Goal: Information Seeking & Learning: Learn about a topic

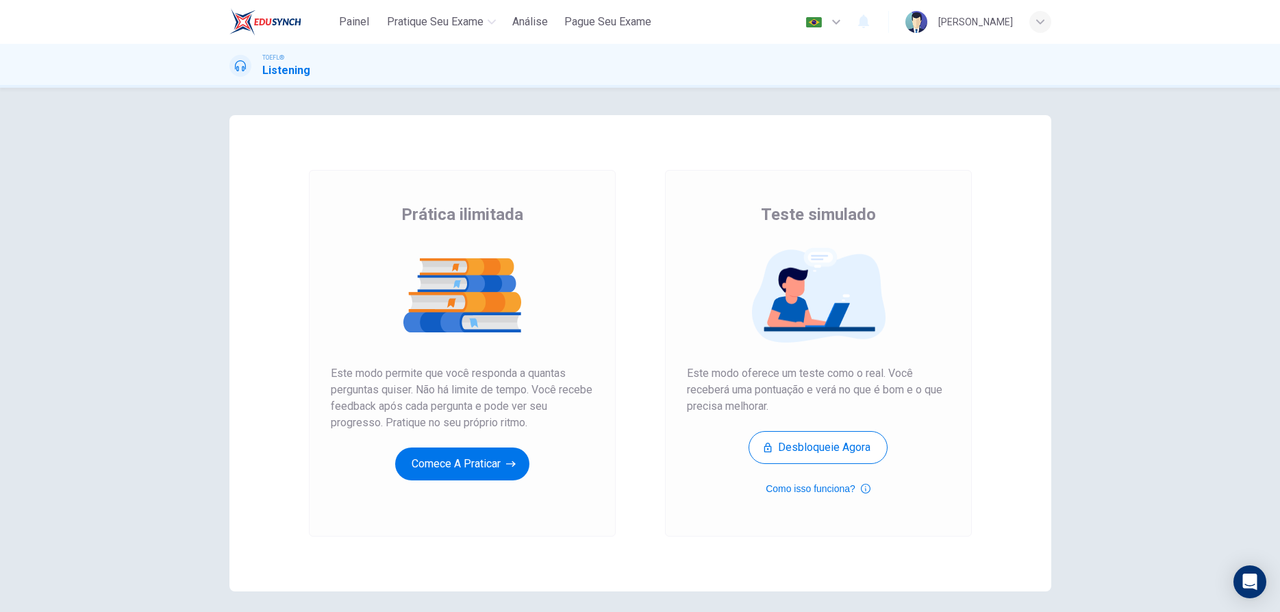
click at [457, 460] on button "Comece a praticar" at bounding box center [462, 463] width 134 height 33
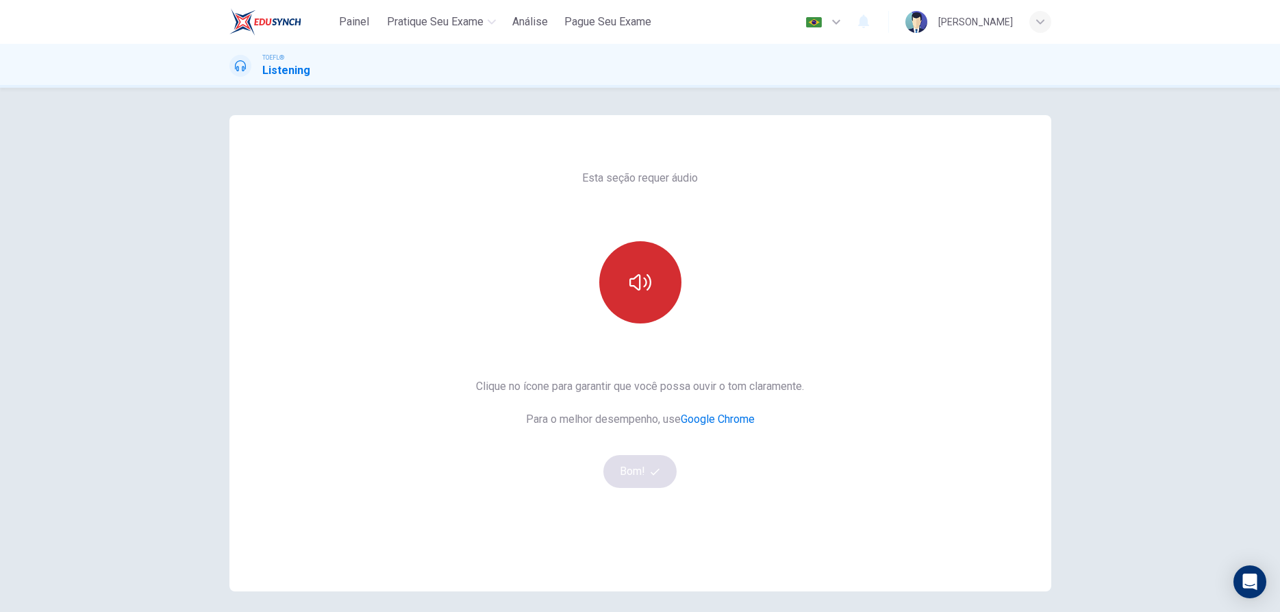
click at [640, 273] on icon "button" at bounding box center [640, 282] width 22 height 22
click at [632, 477] on button "Bom!" at bounding box center [639, 471] width 73 height 33
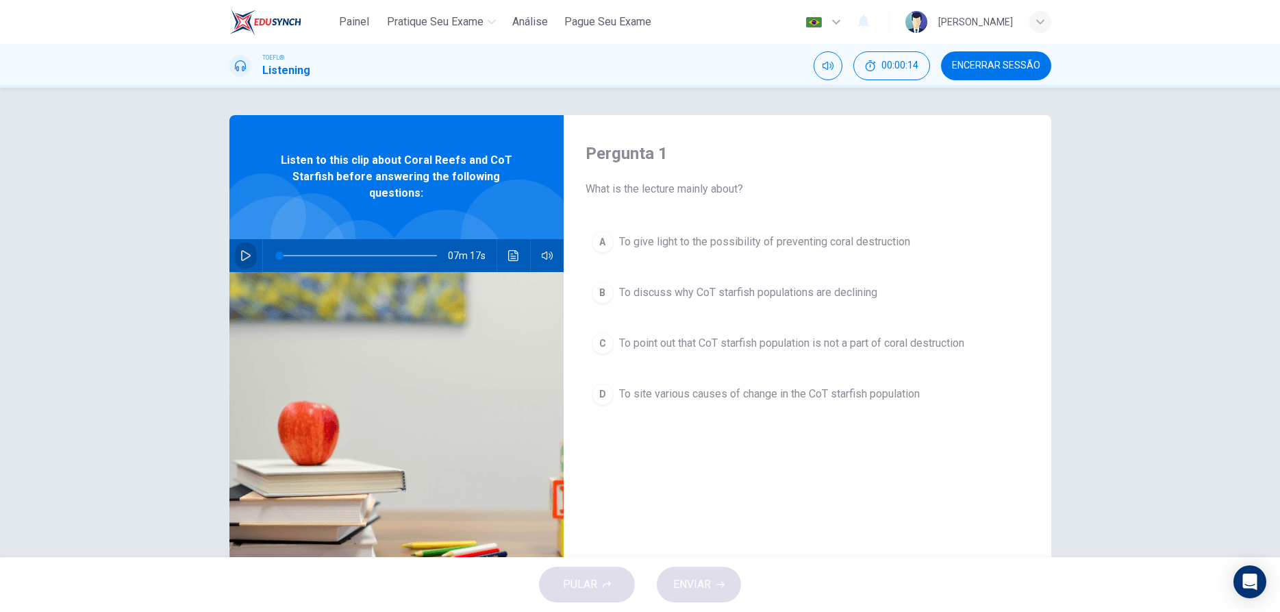
click at [247, 251] on icon "button" at bounding box center [245, 255] width 11 height 11
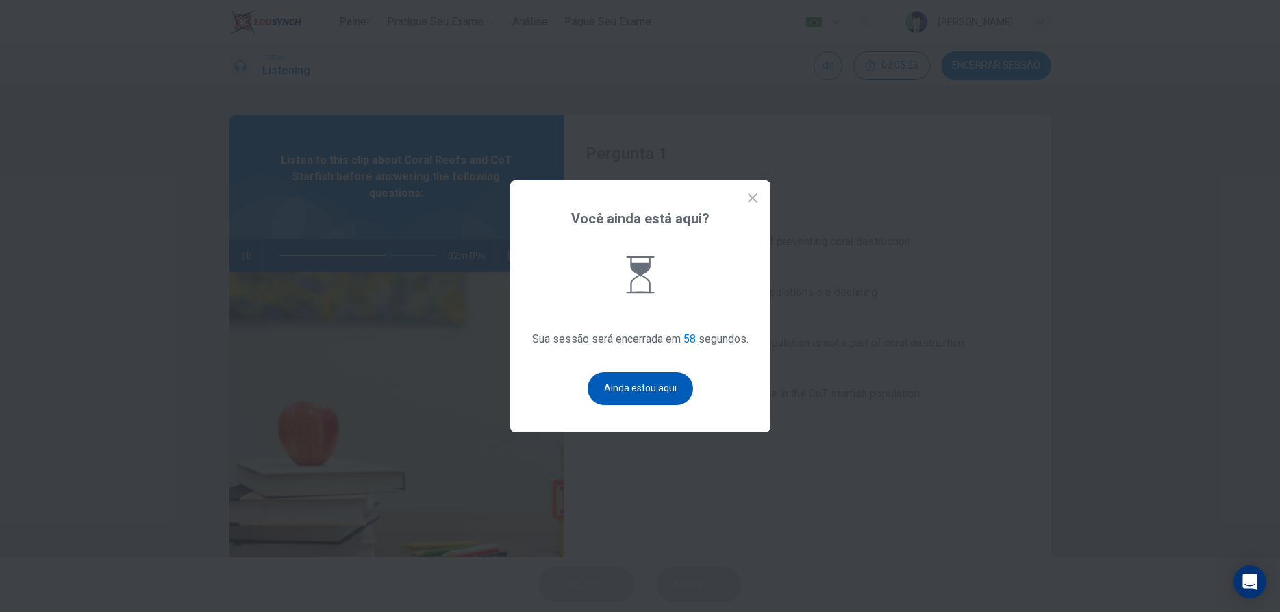
click at [634, 379] on button "Ainda estou aqui" at bounding box center [640, 388] width 105 height 33
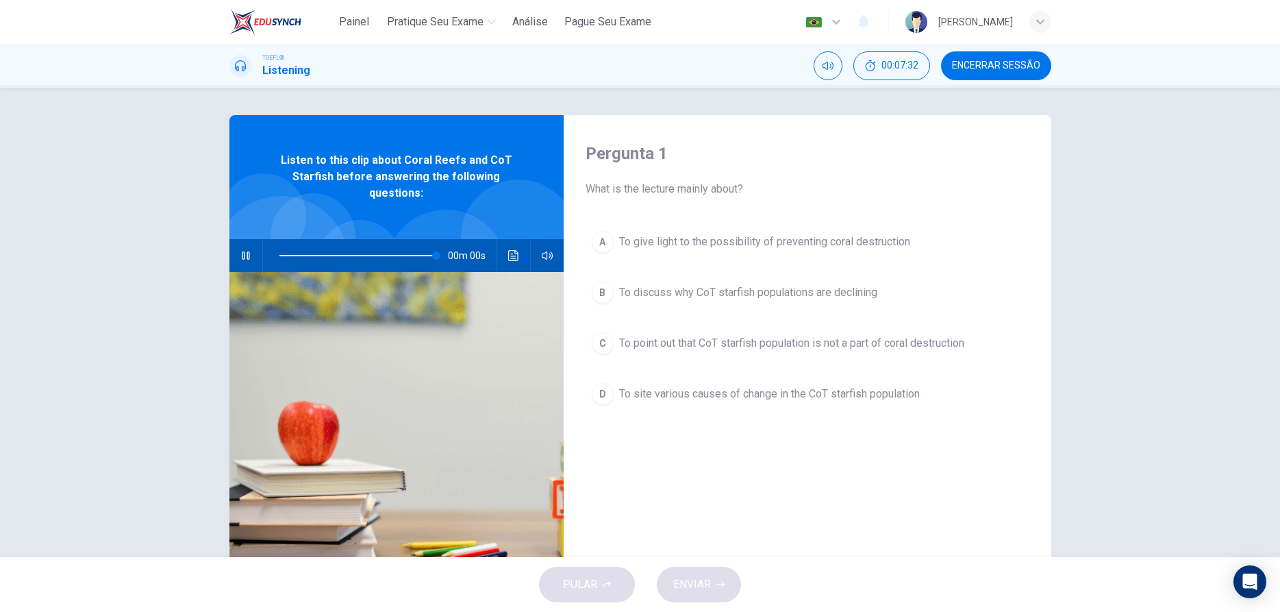
type input "0"
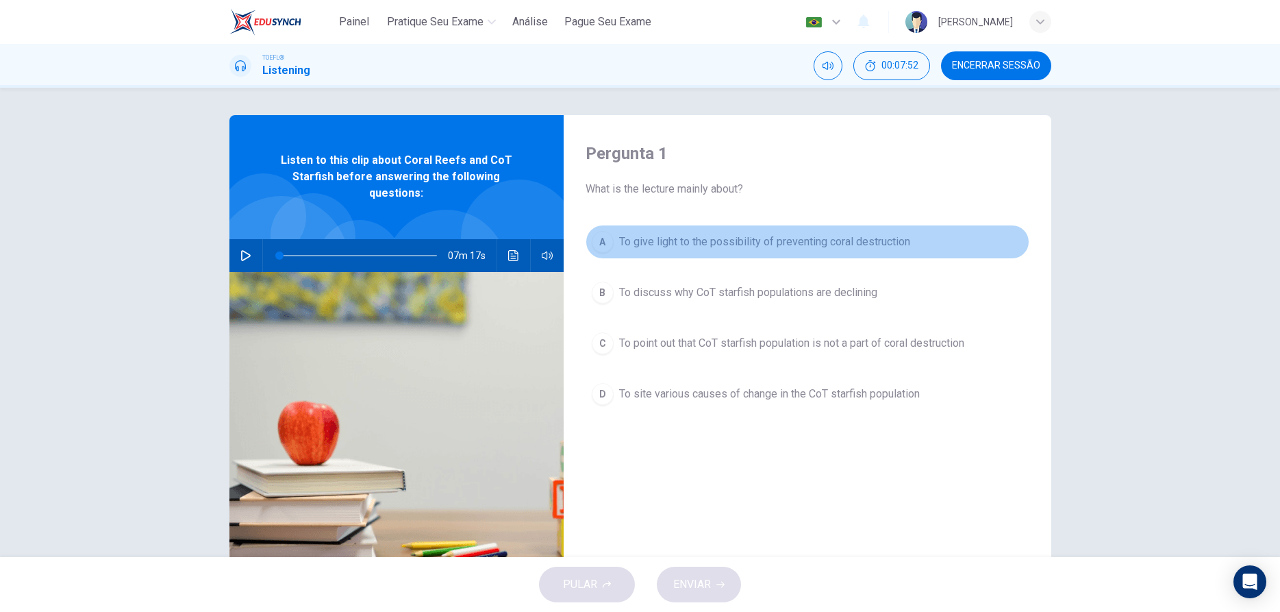
click at [605, 252] on div "A" at bounding box center [603, 242] width 22 height 22
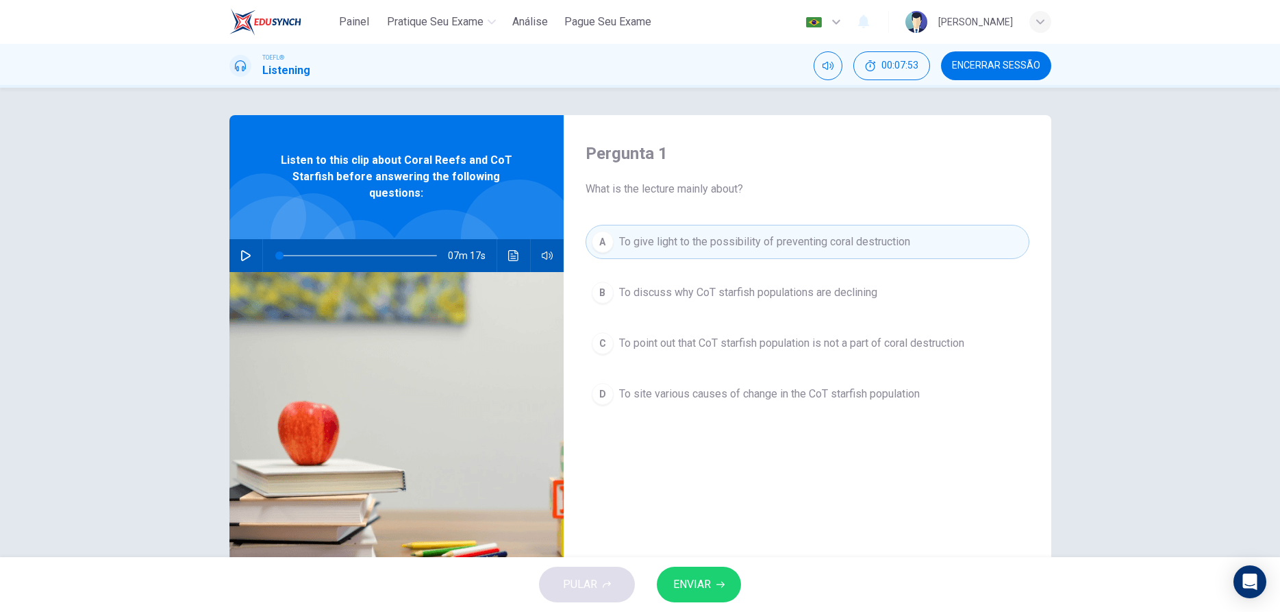
click at [697, 576] on span "ENVIAR" at bounding box center [692, 584] width 38 height 19
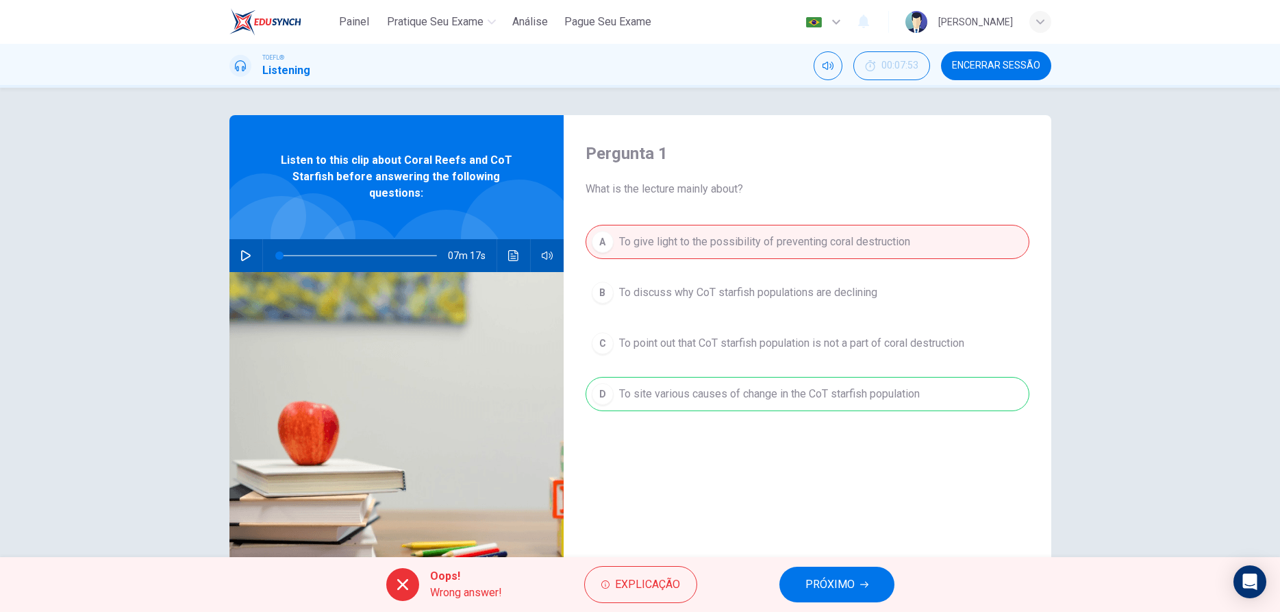
click at [814, 570] on button "PRÓXIMO" at bounding box center [836, 584] width 115 height 36
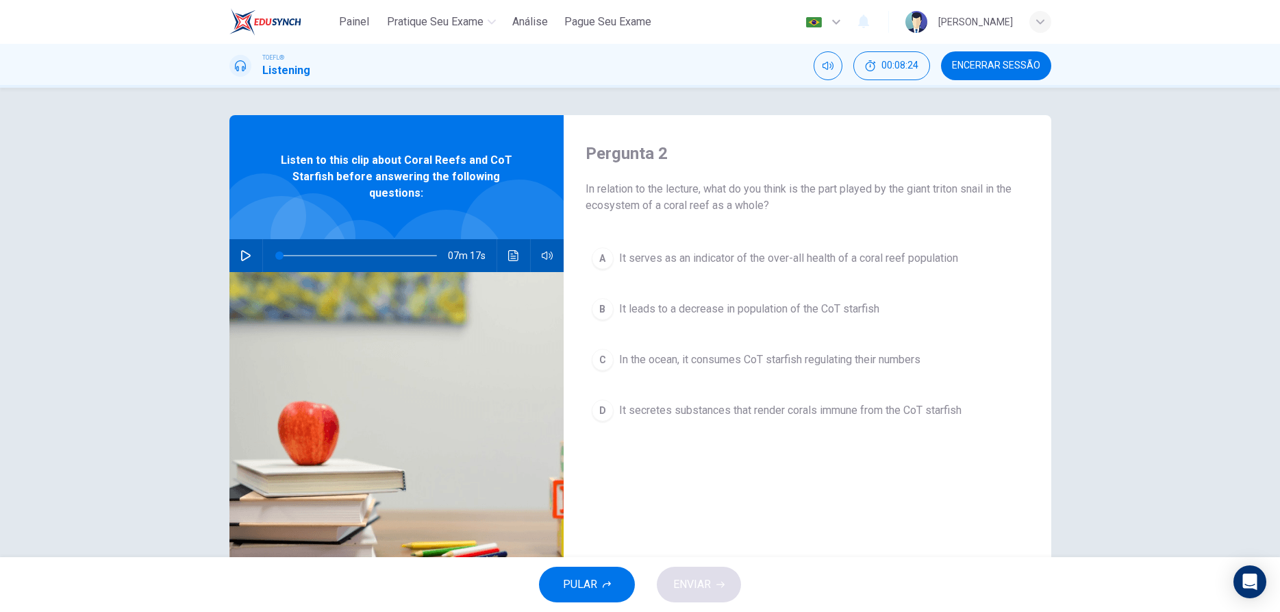
click at [602, 358] on div "C" at bounding box center [603, 360] width 22 height 22
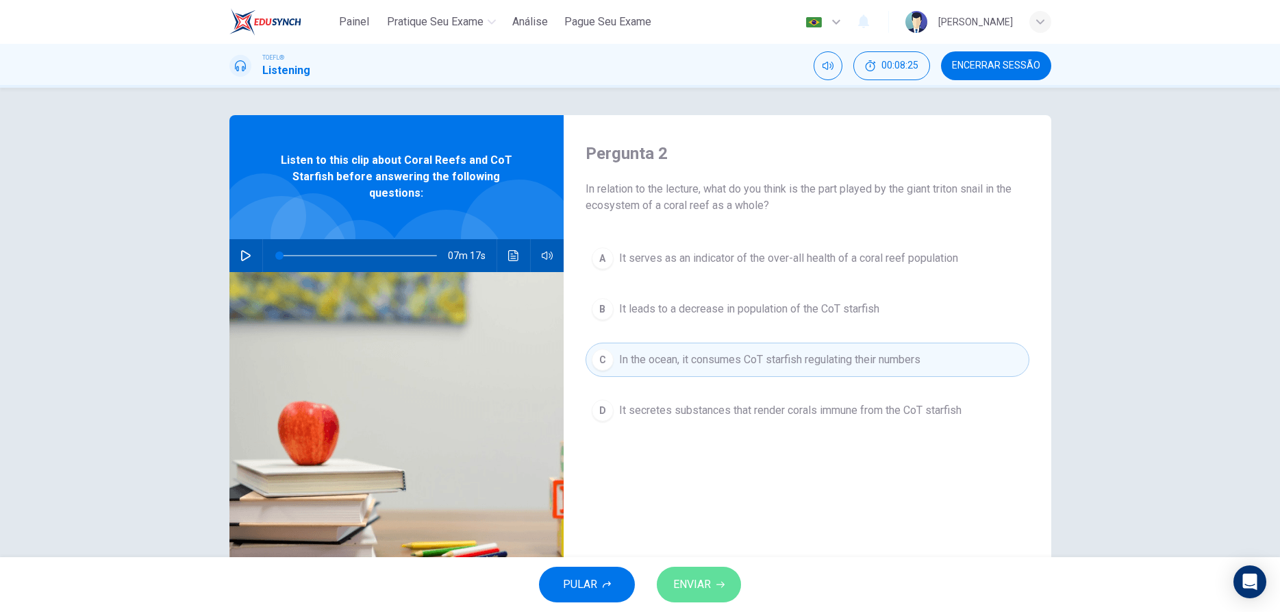
click at [691, 572] on button "ENVIAR" at bounding box center [699, 584] width 84 height 36
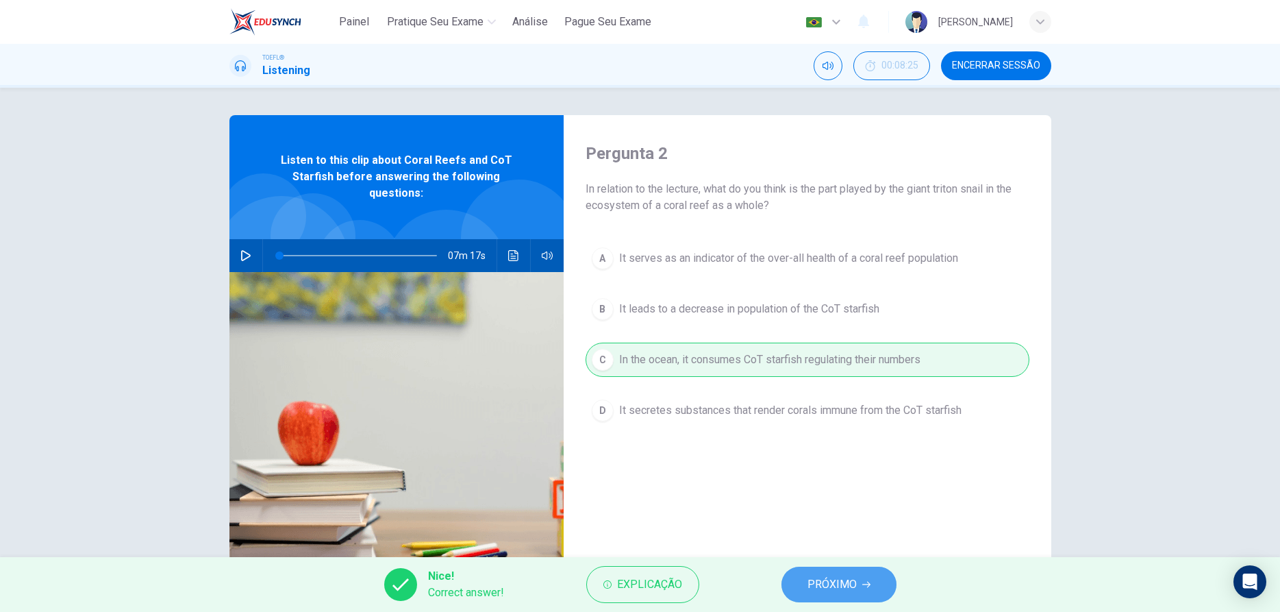
click at [862, 583] on icon "button" at bounding box center [866, 584] width 8 height 8
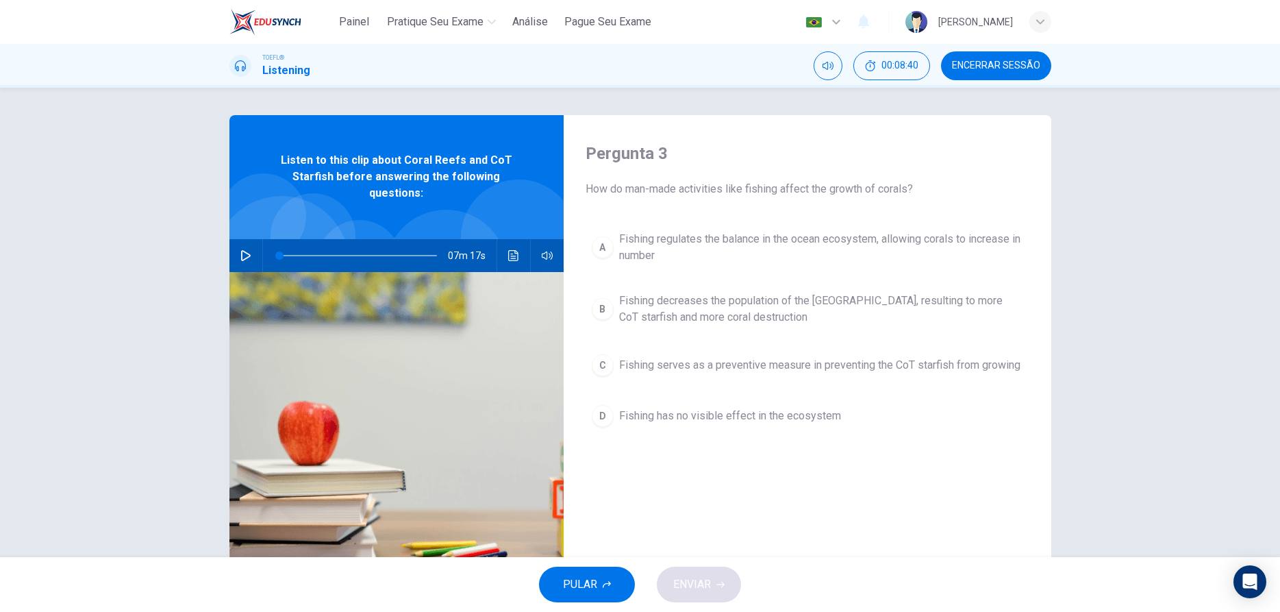
click at [594, 317] on button "B Fishing decreases the population of the Triton Snail, resulting to more CoT s…" at bounding box center [807, 308] width 444 height 45
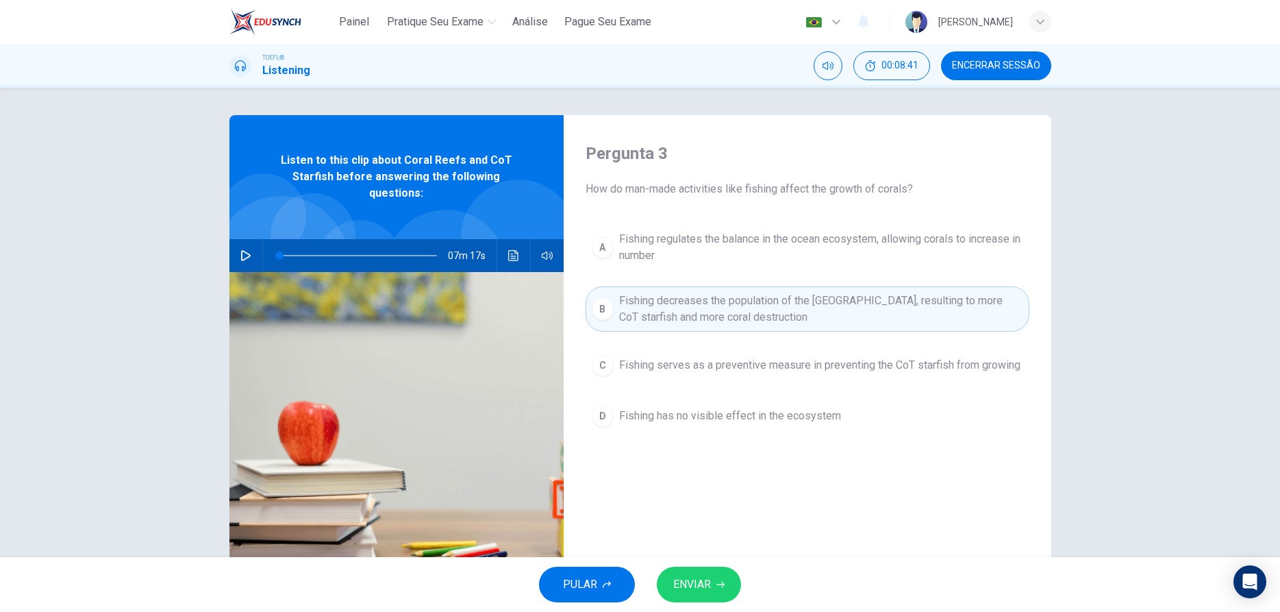
click at [689, 588] on span "ENVIAR" at bounding box center [692, 584] width 38 height 19
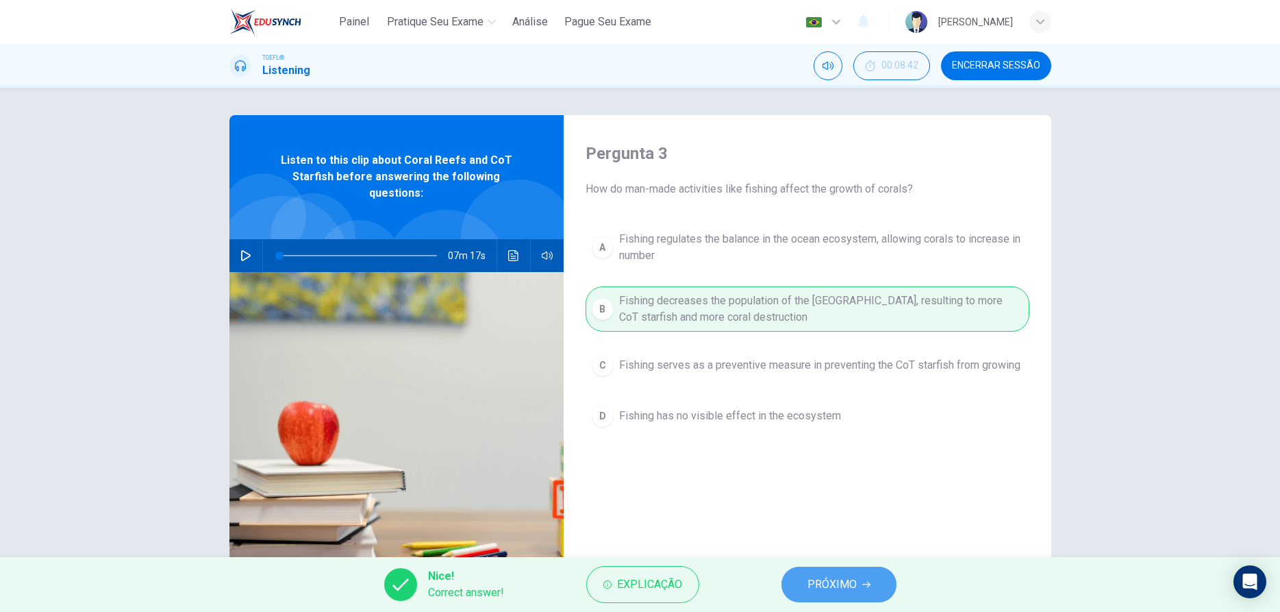
click at [824, 587] on span "PRÓXIMO" at bounding box center [831, 584] width 49 height 19
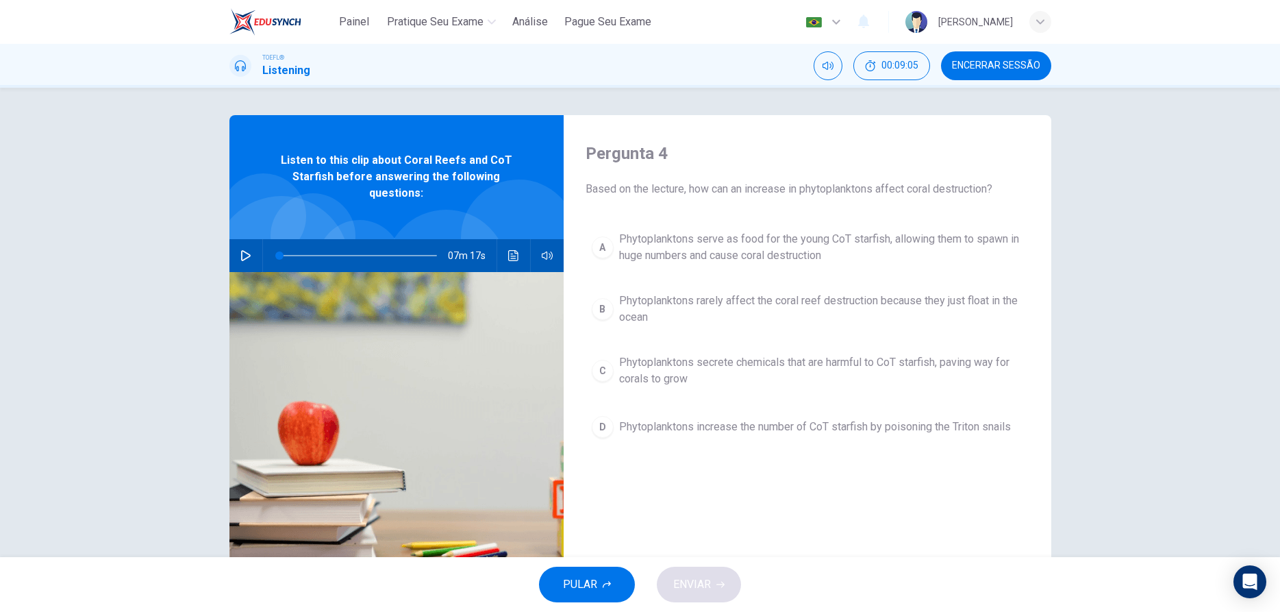
click at [606, 254] on div "A" at bounding box center [603, 247] width 22 height 22
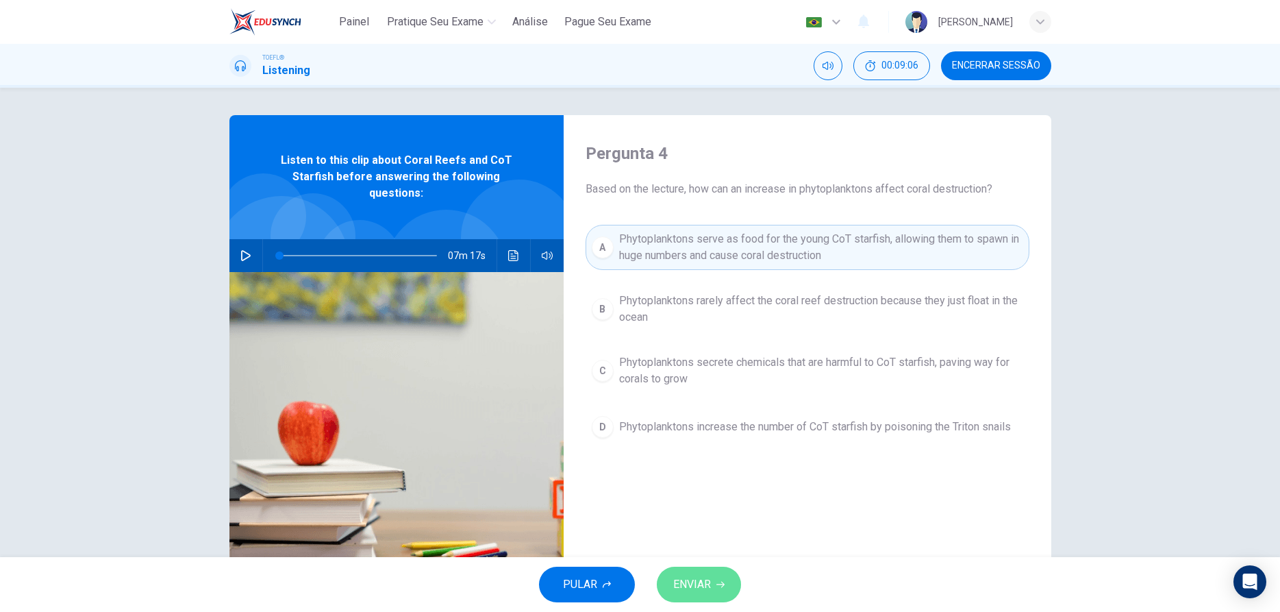
click at [722, 592] on button "ENVIAR" at bounding box center [699, 584] width 84 height 36
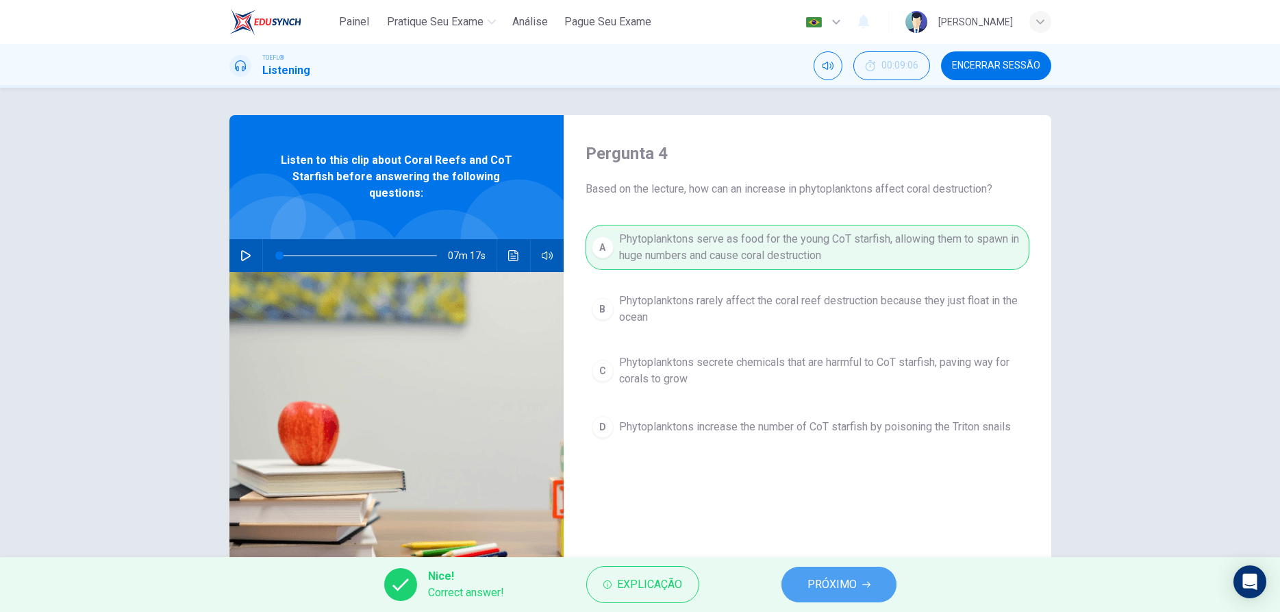
click at [851, 586] on span "PRÓXIMO" at bounding box center [831, 584] width 49 height 19
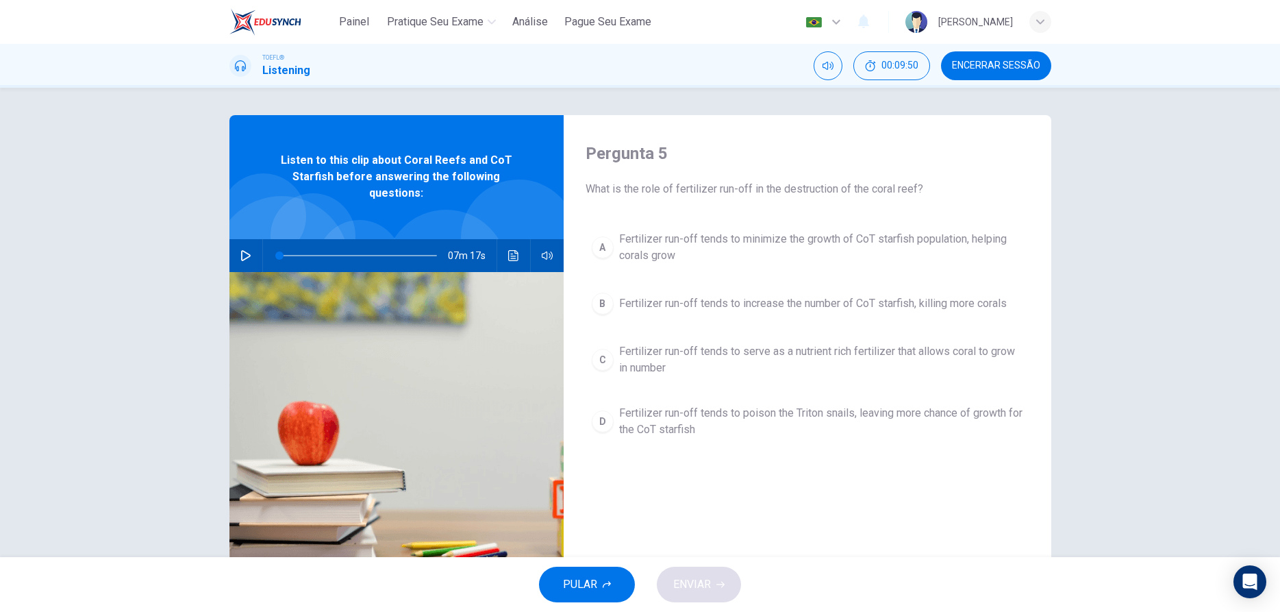
click at [598, 422] on div "D" at bounding box center [603, 421] width 22 height 22
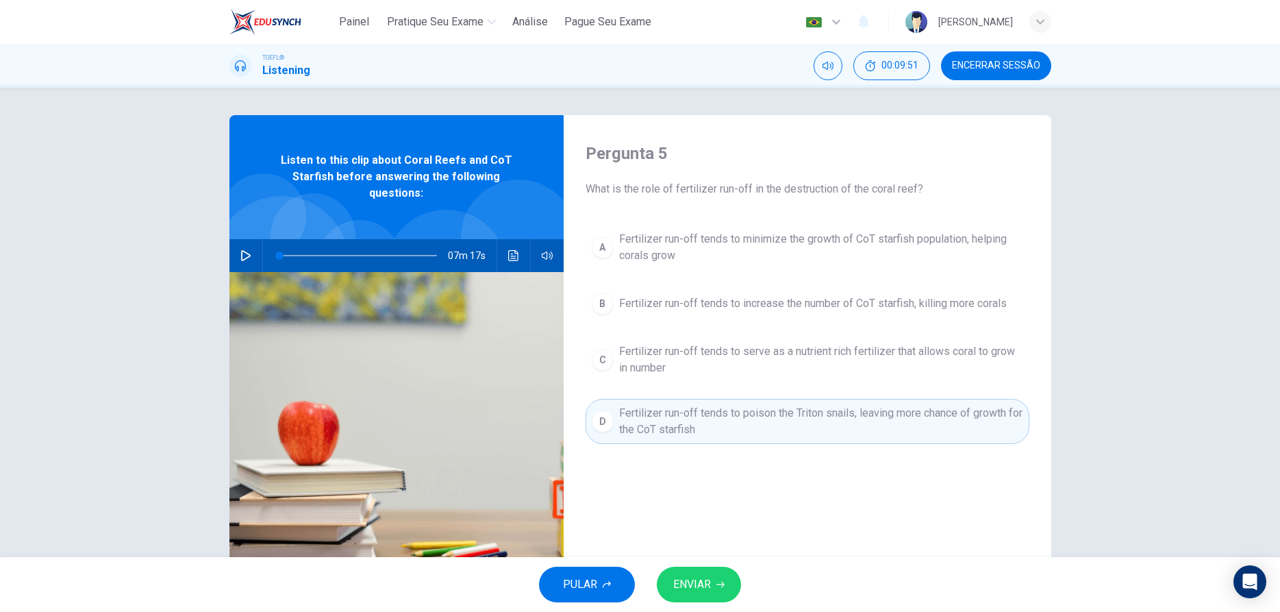
click at [673, 585] on span "ENVIAR" at bounding box center [692, 584] width 38 height 19
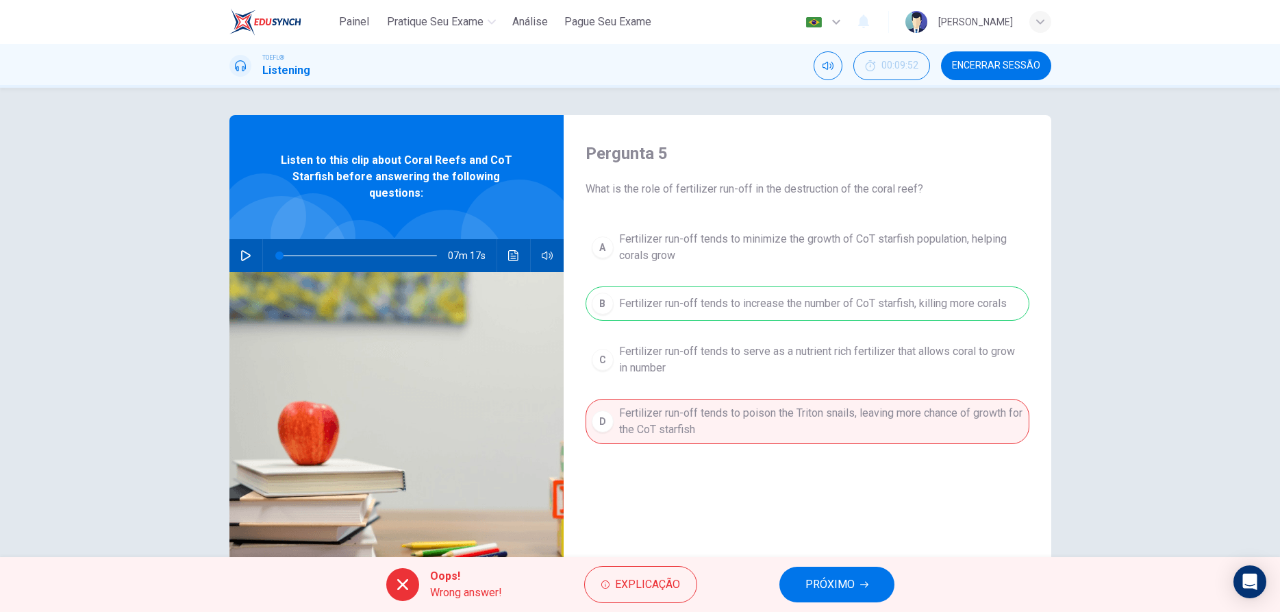
click at [827, 572] on button "PRÓXIMO" at bounding box center [836, 584] width 115 height 36
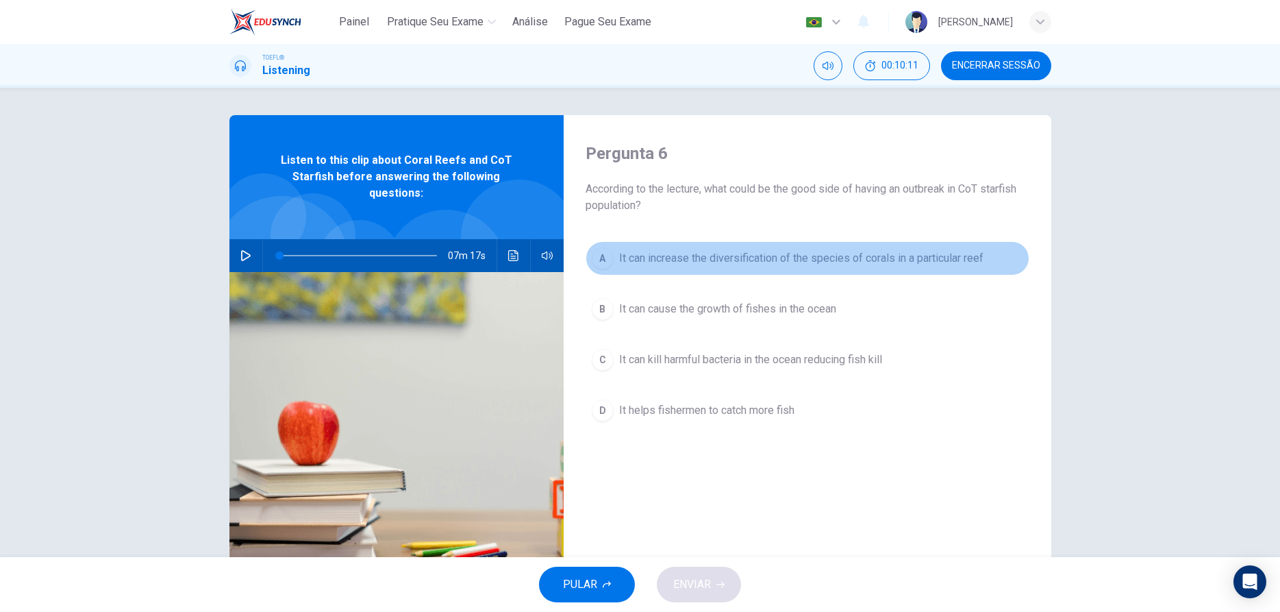
click at [598, 262] on div "A" at bounding box center [603, 258] width 22 height 22
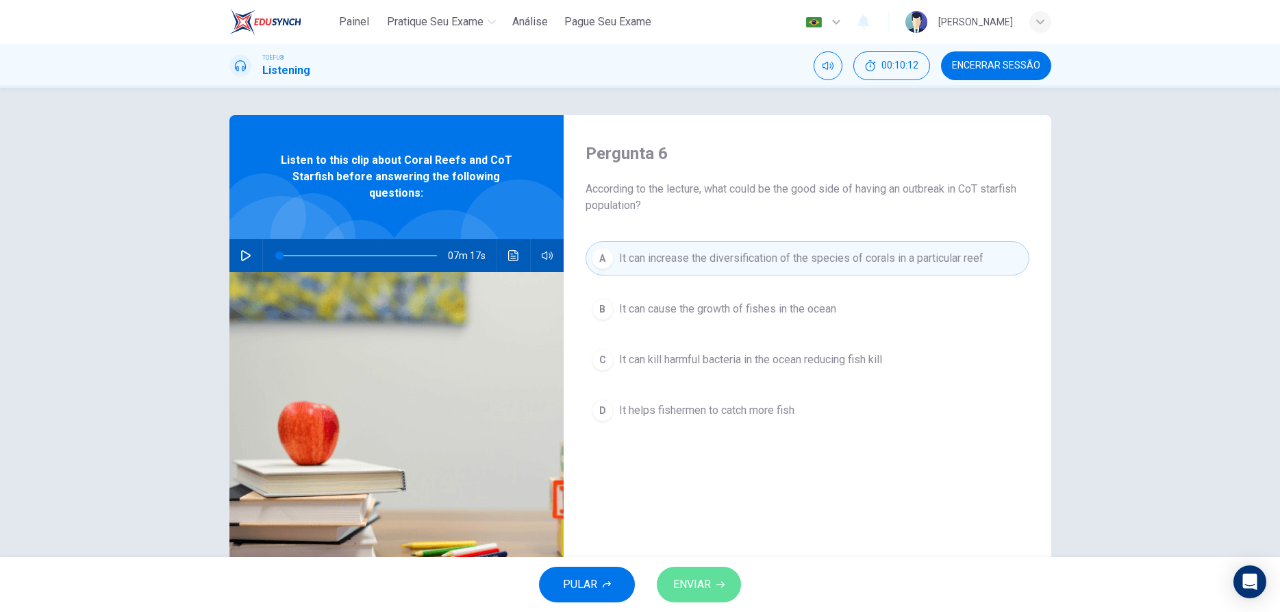
click at [699, 579] on span "ENVIAR" at bounding box center [692, 584] width 38 height 19
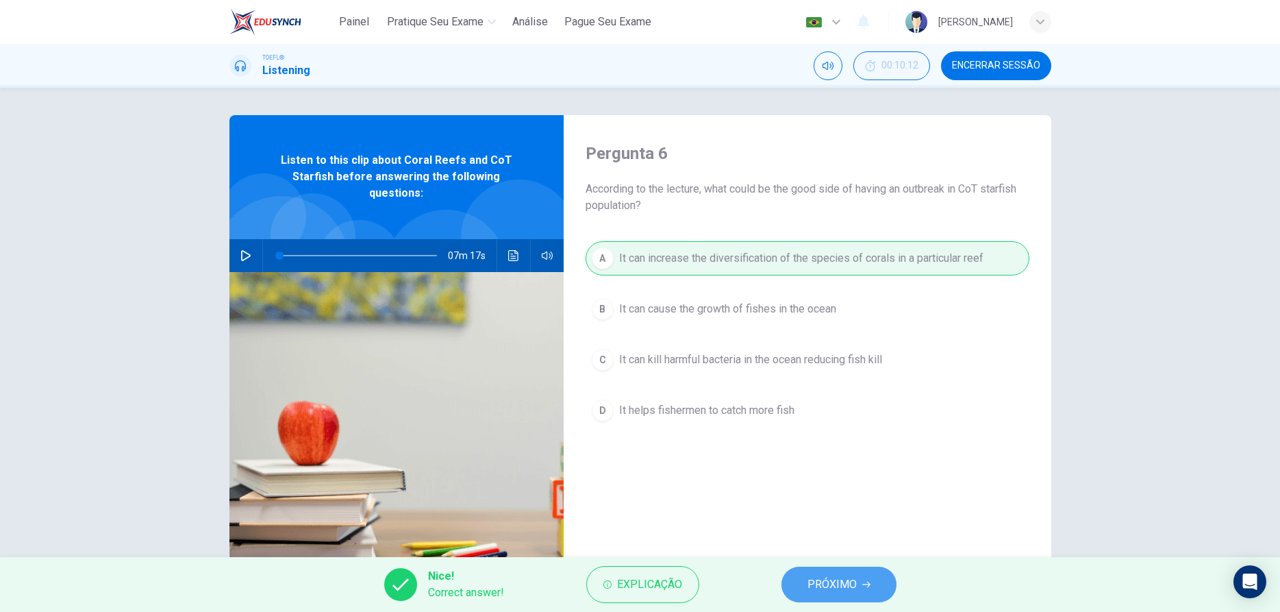
click at [857, 578] on button "PRÓXIMO" at bounding box center [838, 584] width 115 height 36
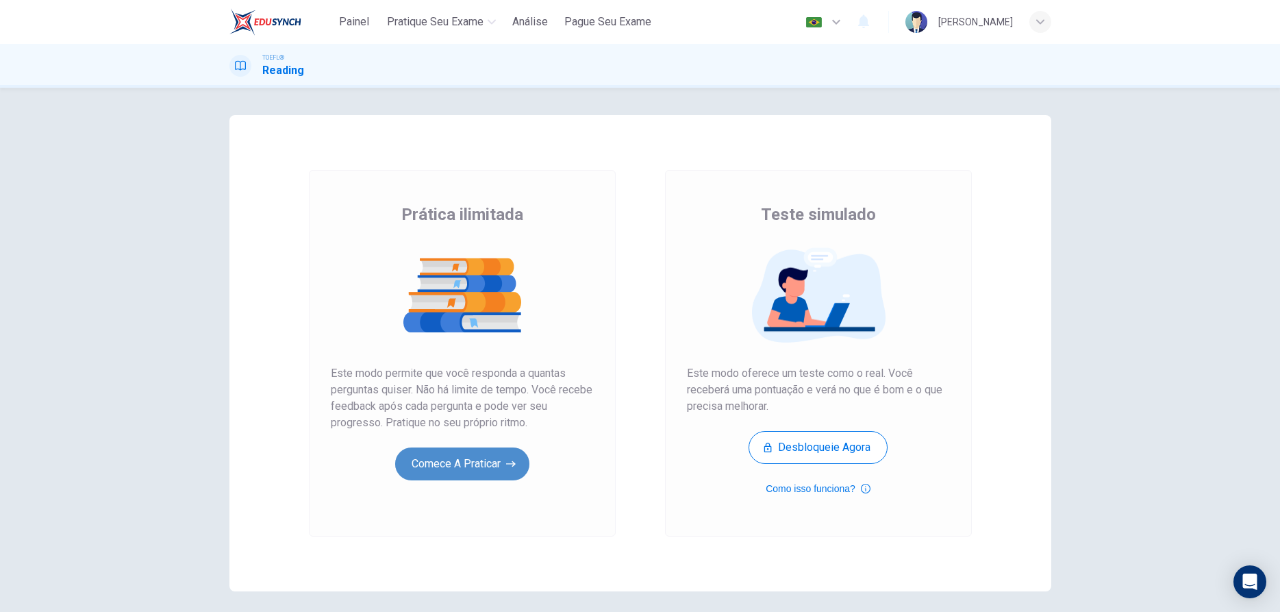
click at [477, 464] on button "Comece a praticar" at bounding box center [462, 463] width 134 height 33
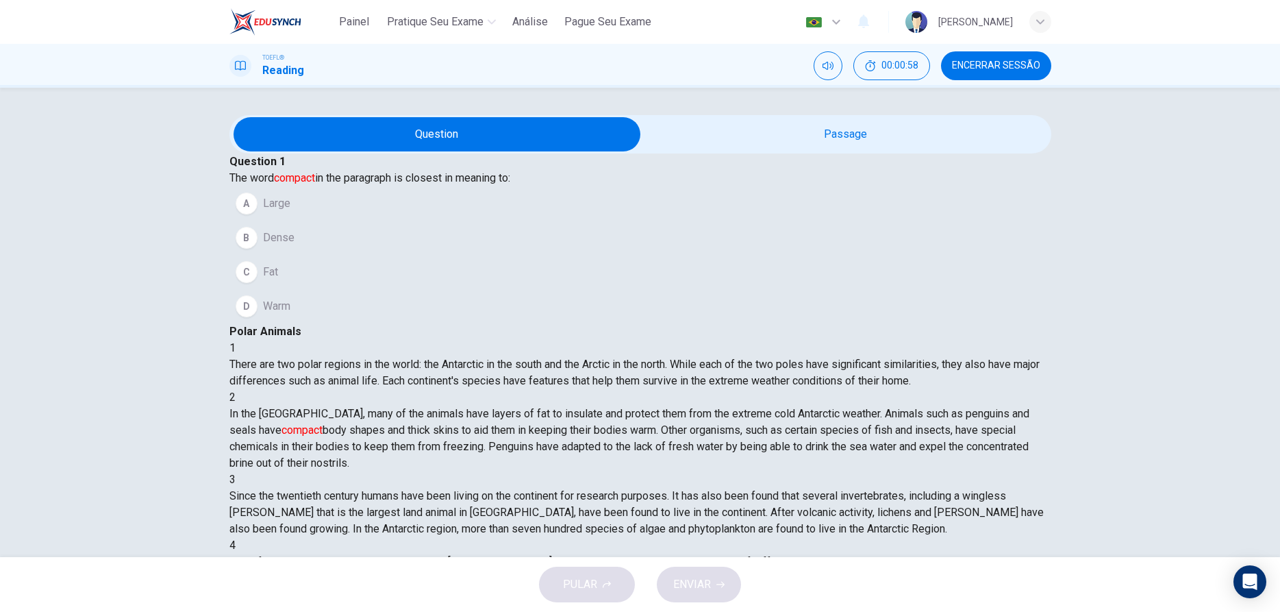
click at [257, 249] on div "B" at bounding box center [247, 238] width 22 height 22
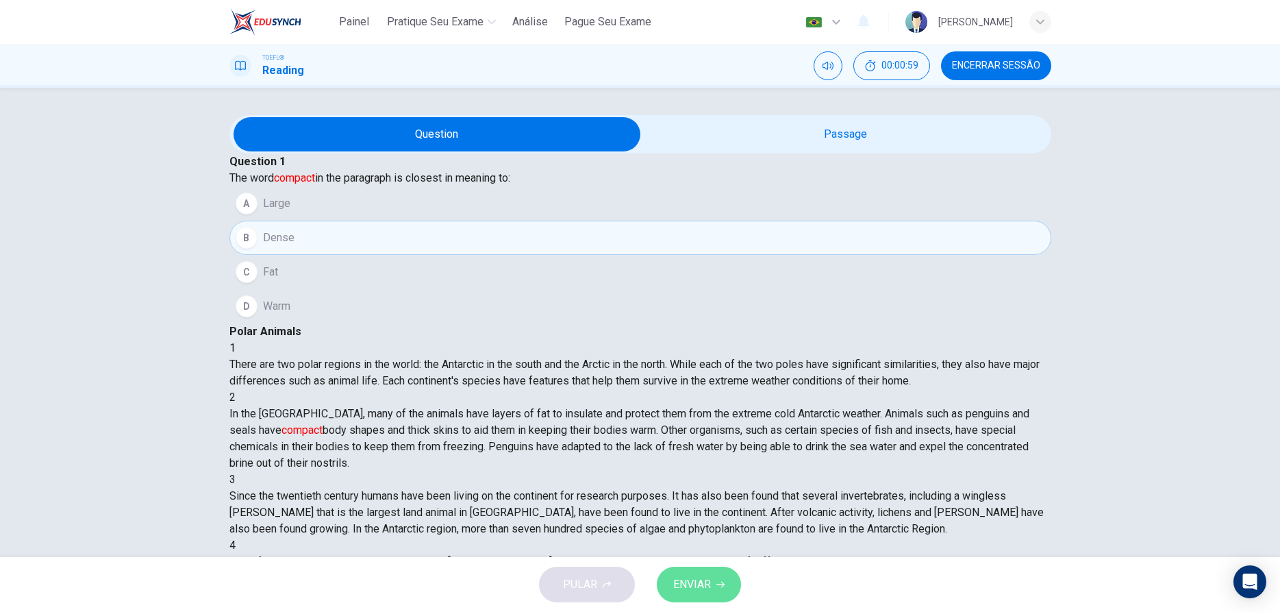
click at [697, 581] on span "ENVIAR" at bounding box center [692, 584] width 38 height 19
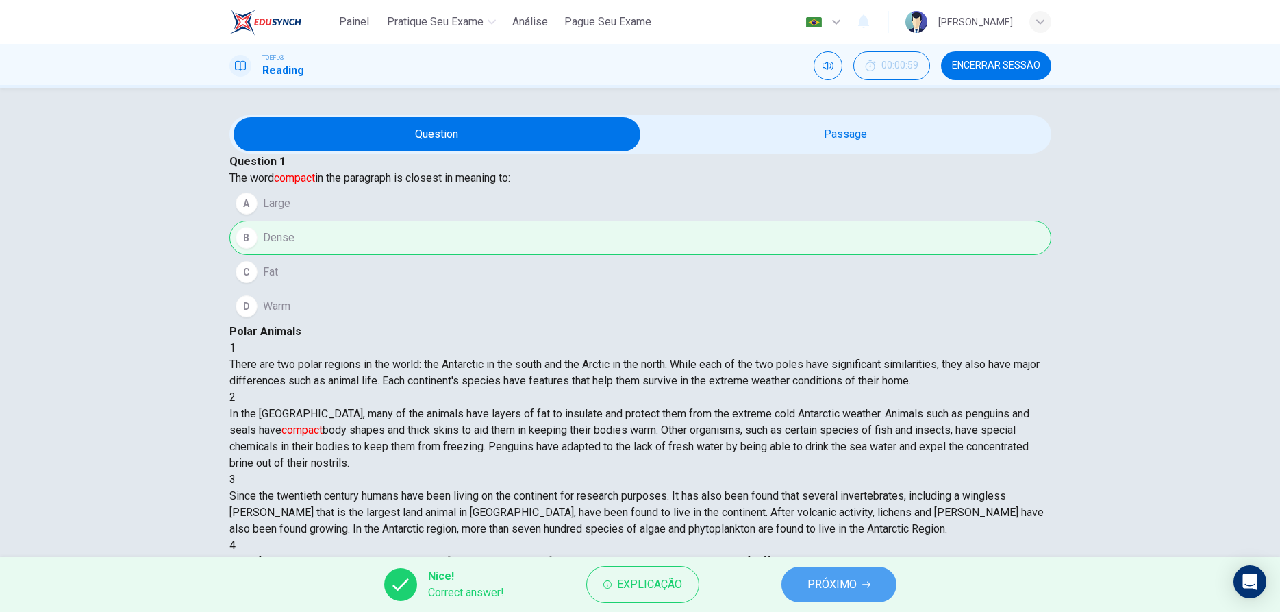
click at [843, 578] on span "PRÓXIMO" at bounding box center [831, 584] width 49 height 19
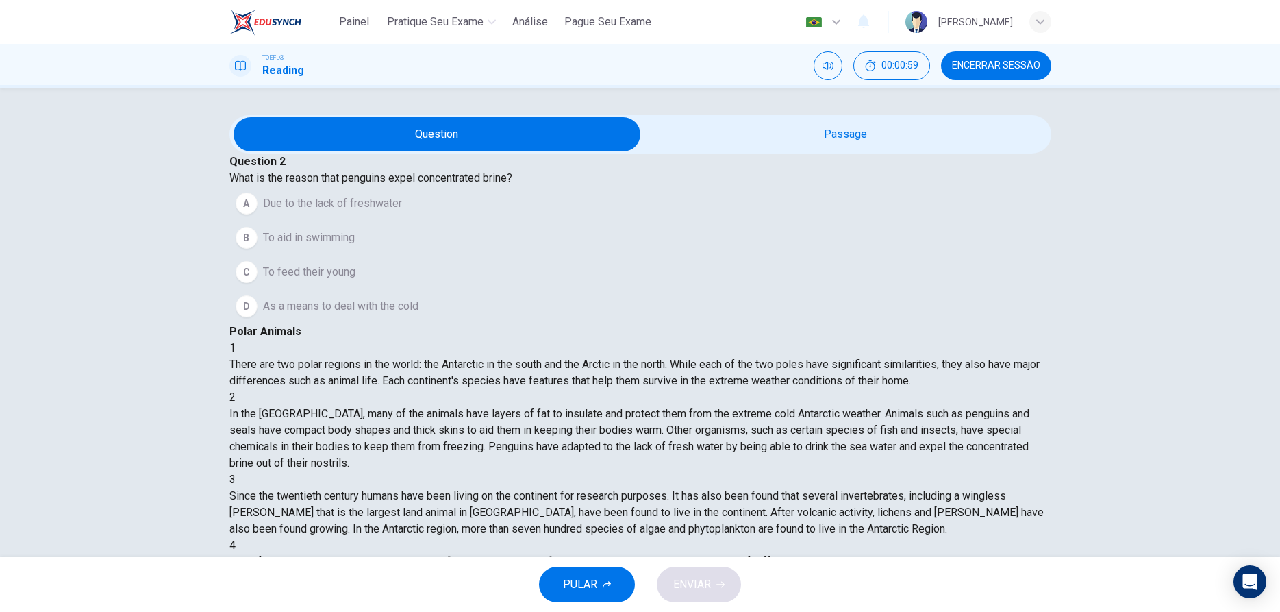
scroll to position [85, 0]
click at [257, 214] on div "A" at bounding box center [247, 203] width 22 height 22
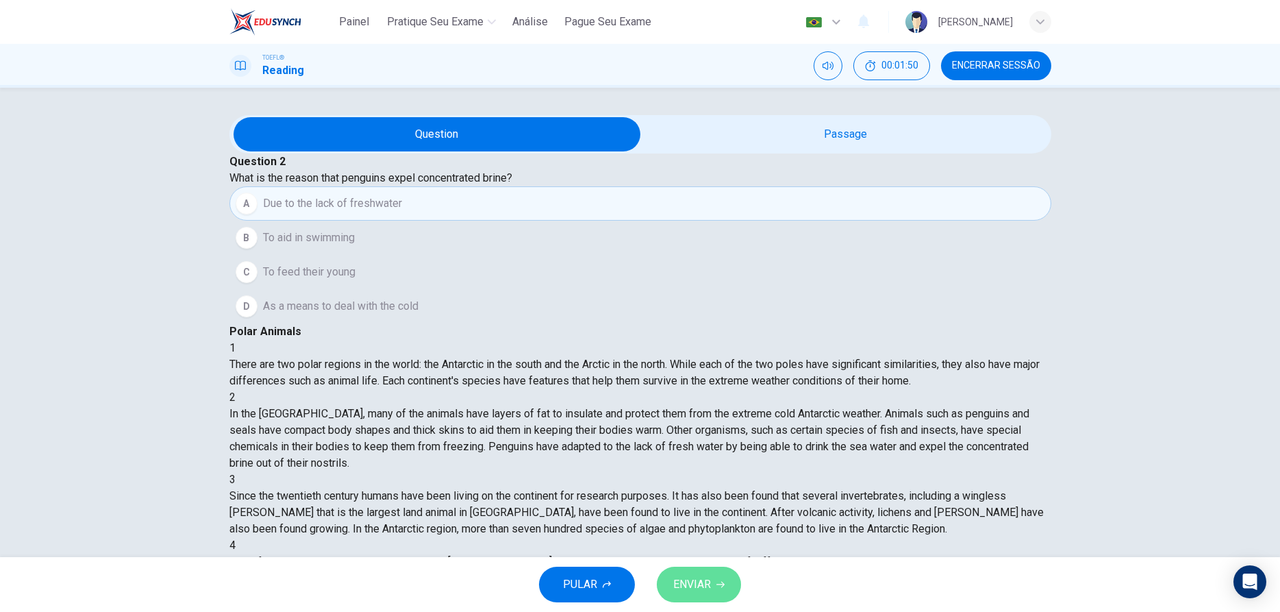
click at [718, 579] on button "ENVIAR" at bounding box center [699, 584] width 84 height 36
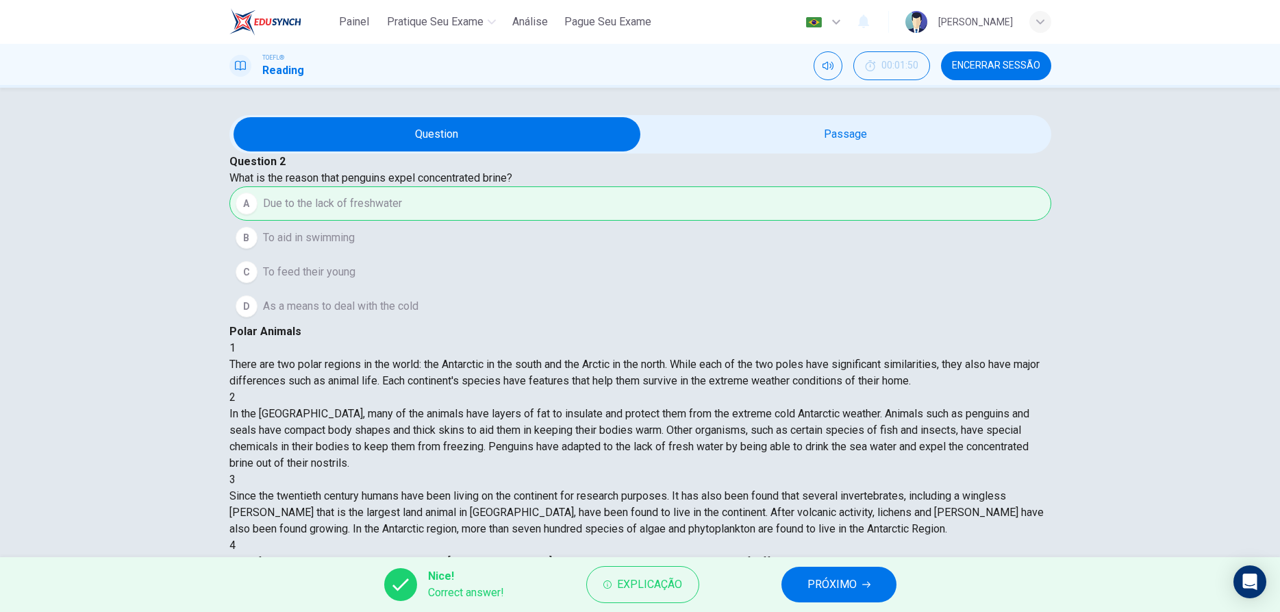
click at [867, 588] on icon "button" at bounding box center [866, 584] width 8 height 8
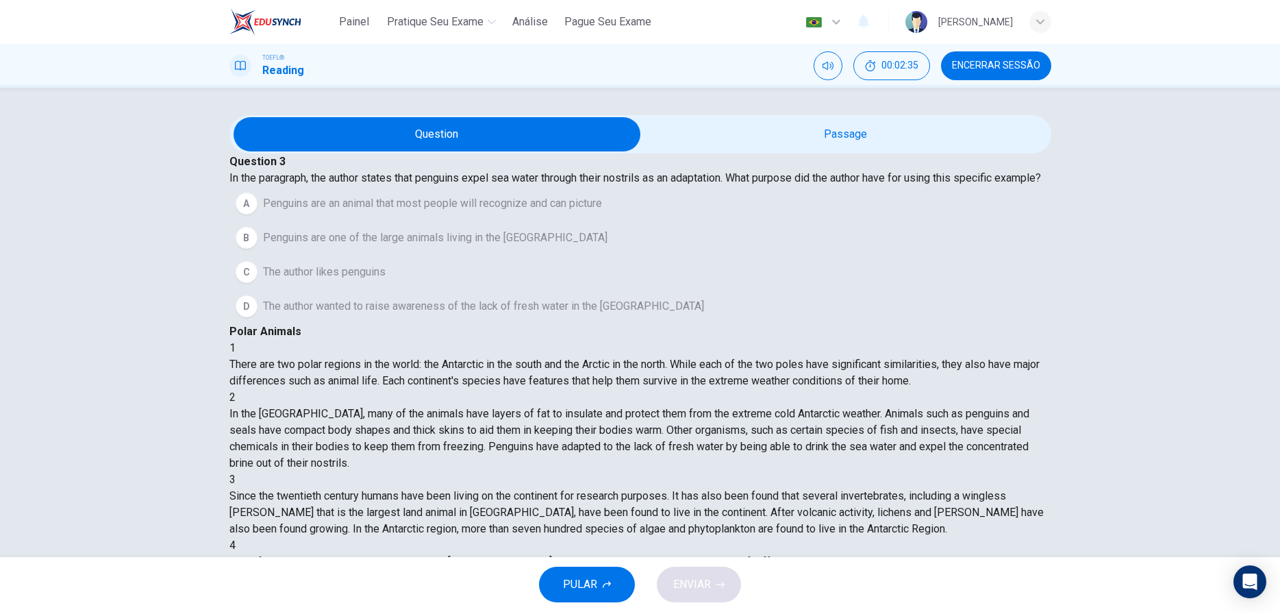
click at [327, 314] on span "The author wanted to raise awareness of the lack of fresh water in the [GEOGRAP…" at bounding box center [483, 306] width 441 height 16
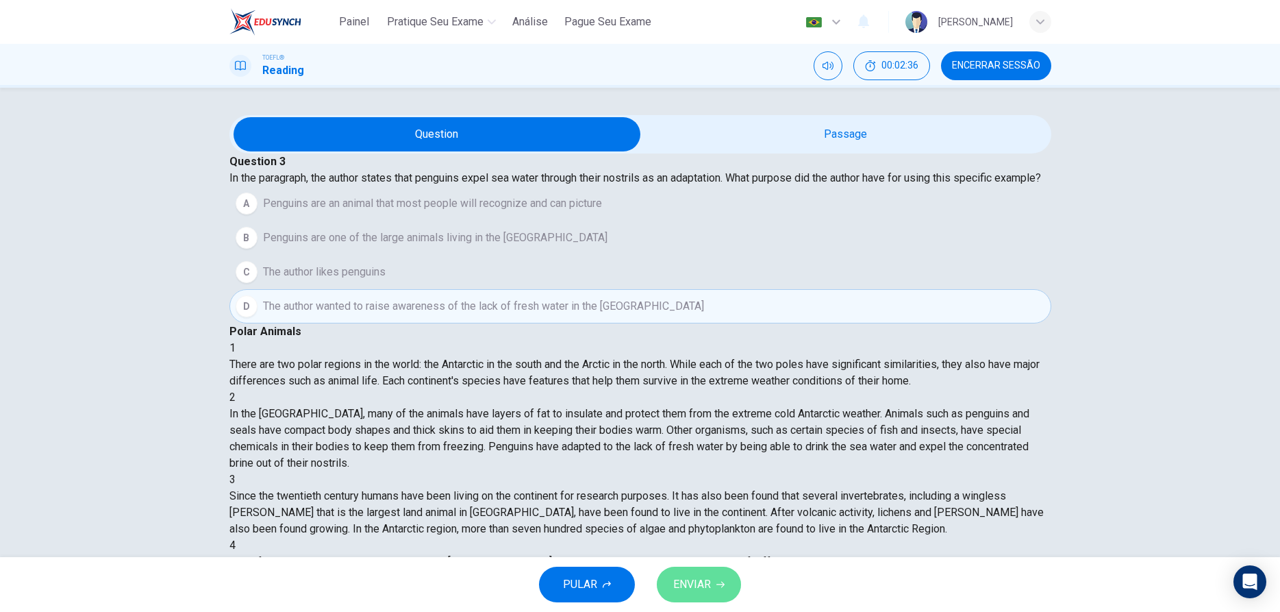
click at [703, 568] on button "ENVIAR" at bounding box center [699, 584] width 84 height 36
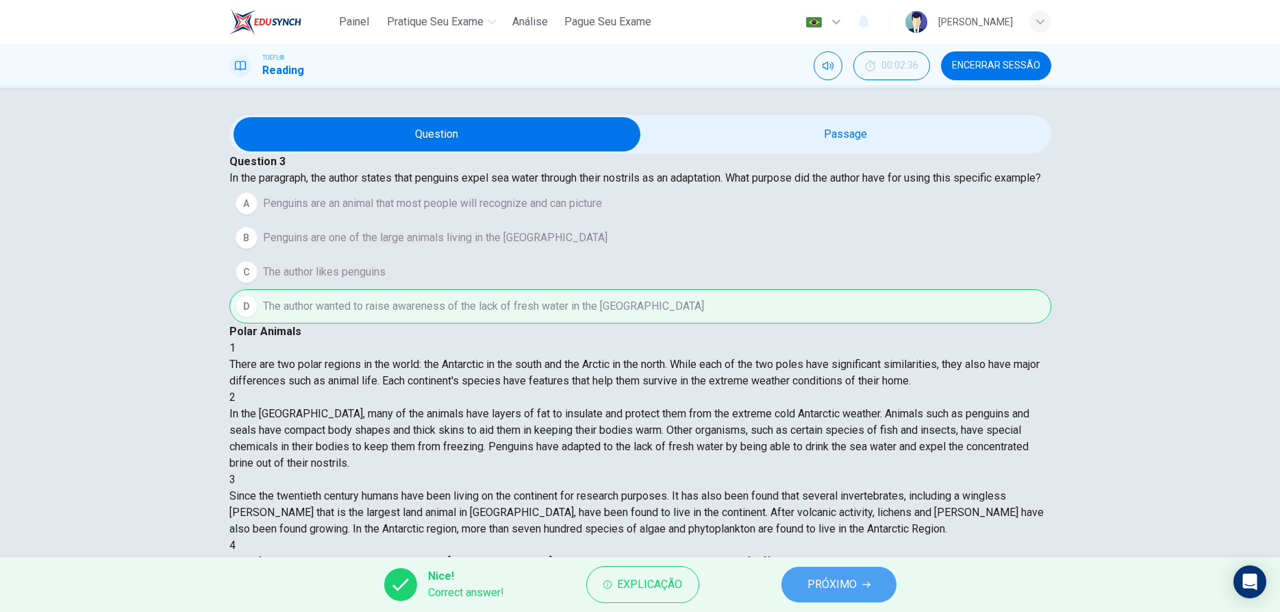
click at [817, 586] on span "PRÓXIMO" at bounding box center [831, 584] width 49 height 19
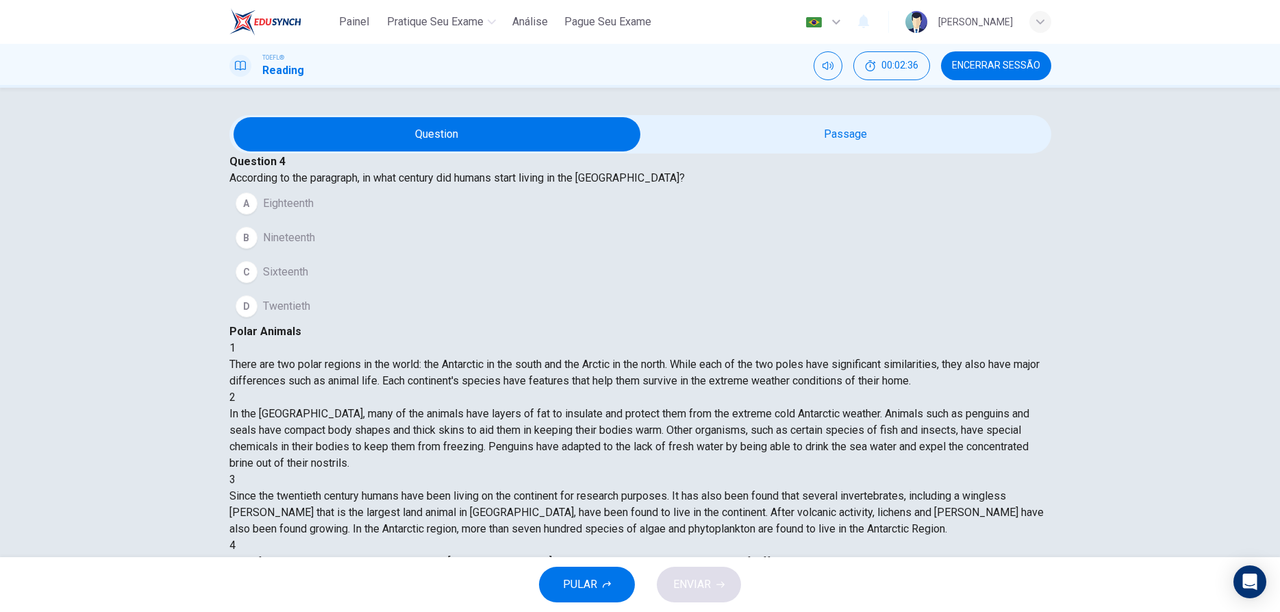
scroll to position [221, 0]
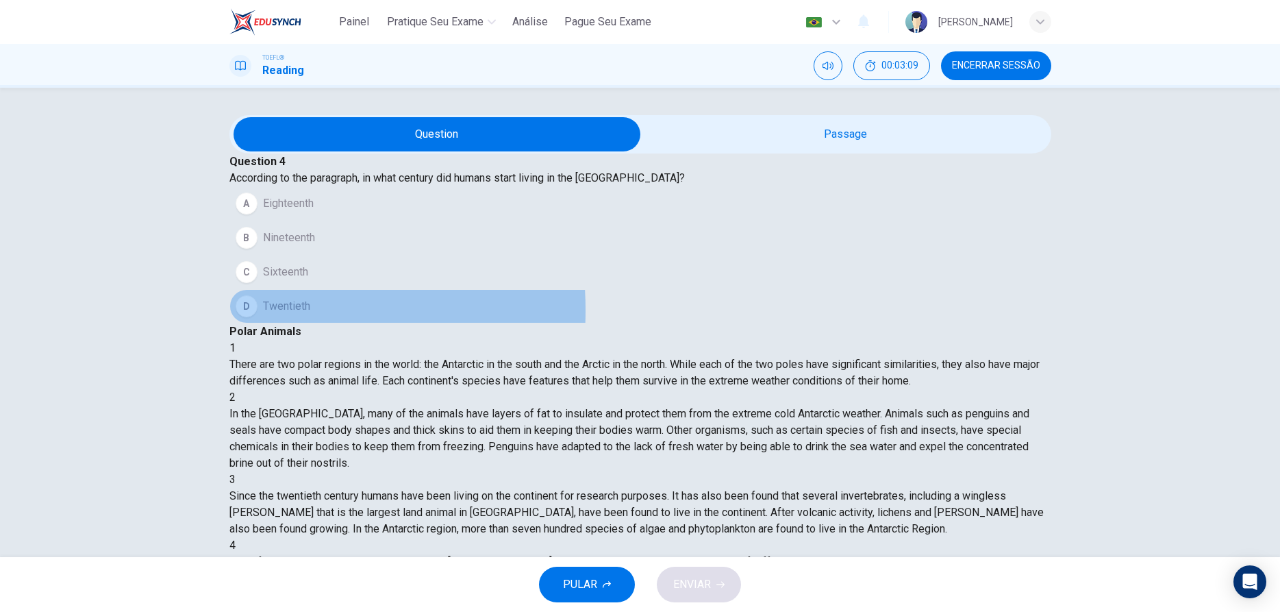
click at [257, 317] on div "D" at bounding box center [247, 306] width 22 height 22
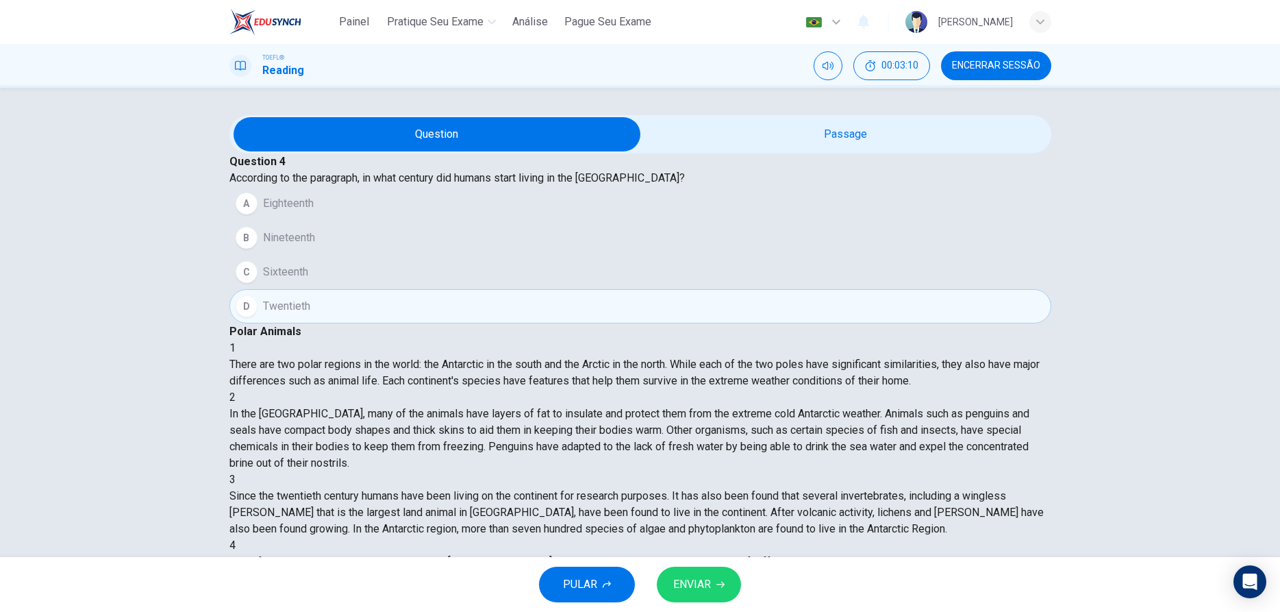
click at [683, 572] on button "ENVIAR" at bounding box center [699, 584] width 84 height 36
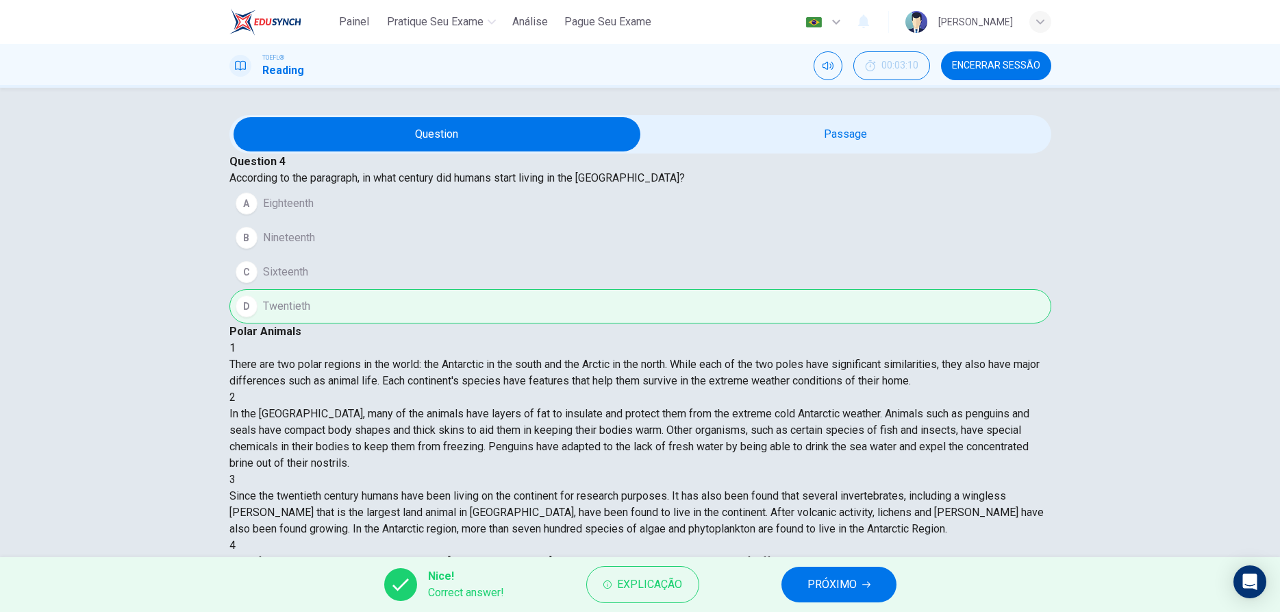
click at [779, 591] on div "Nice! Correct answer! Explicação PRÓXIMO" at bounding box center [640, 584] width 1280 height 55
click at [798, 593] on button "PRÓXIMO" at bounding box center [838, 584] width 115 height 36
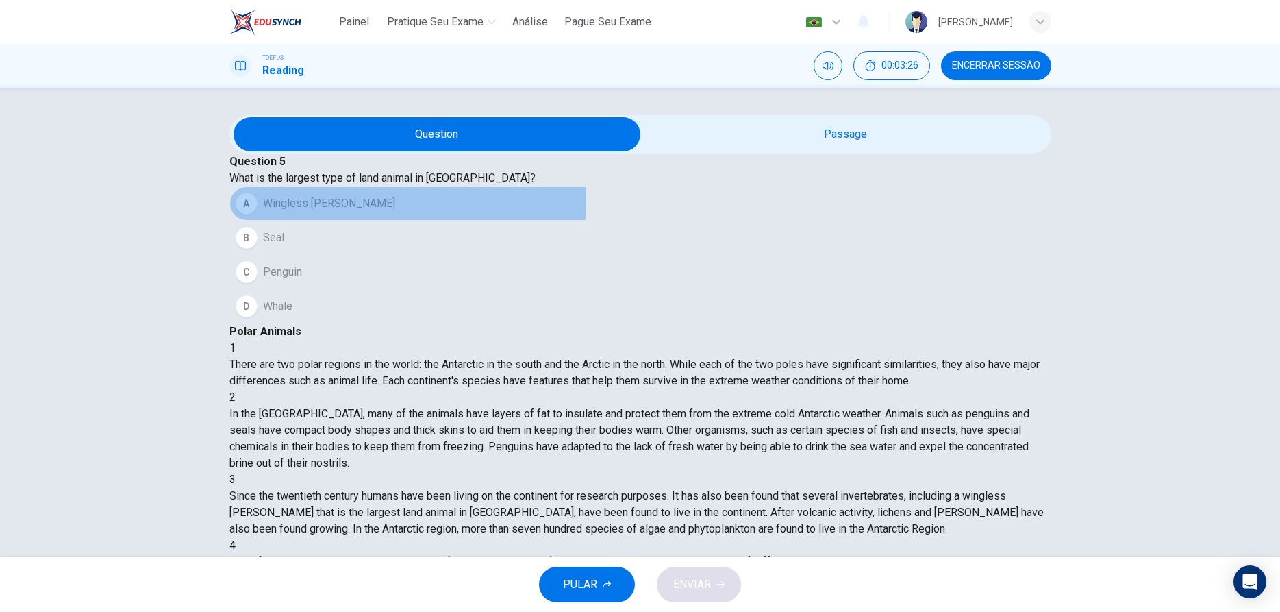
click at [257, 214] on div "A" at bounding box center [247, 203] width 22 height 22
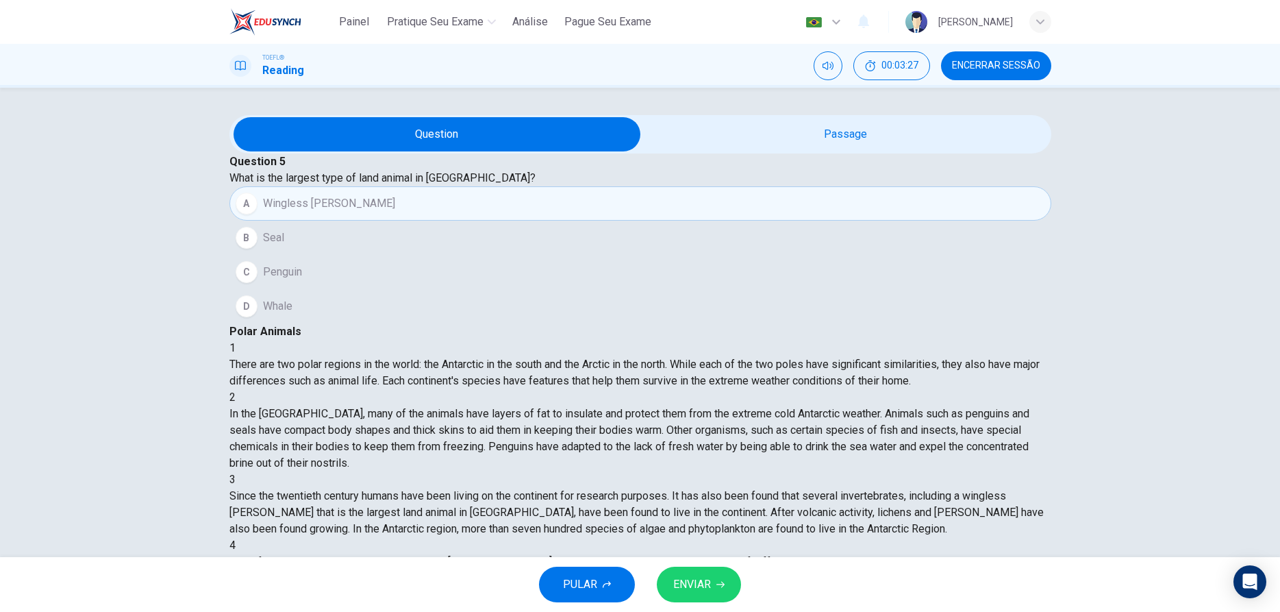
click at [721, 598] on button "ENVIAR" at bounding box center [699, 584] width 84 height 36
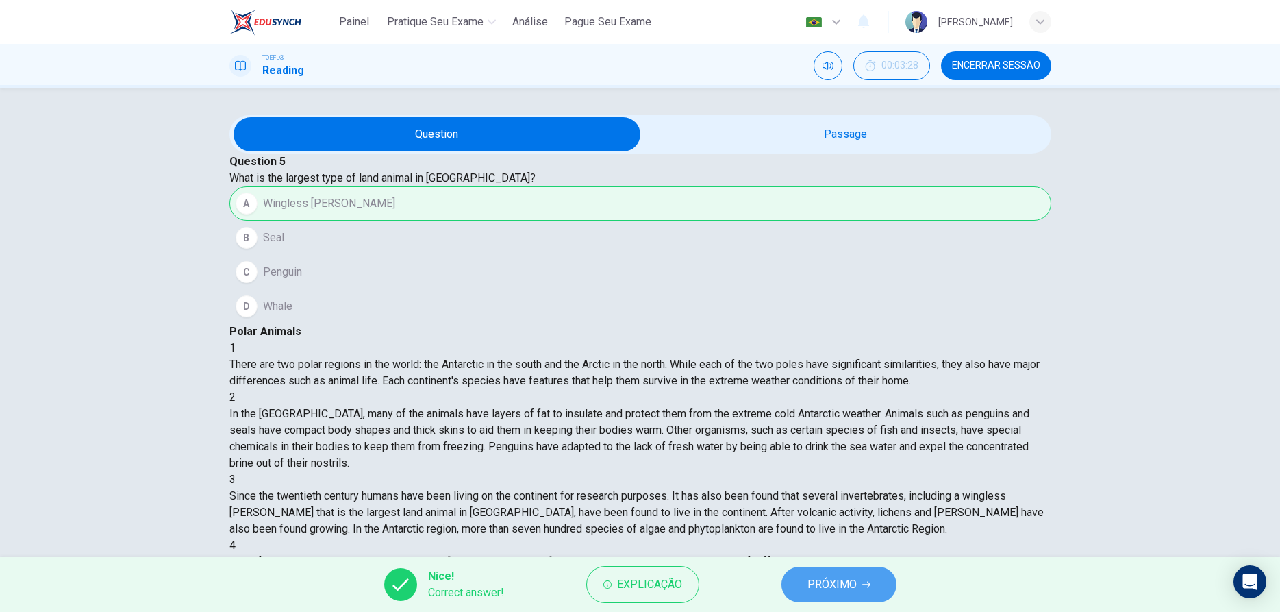
click at [809, 579] on span "PRÓXIMO" at bounding box center [831, 584] width 49 height 19
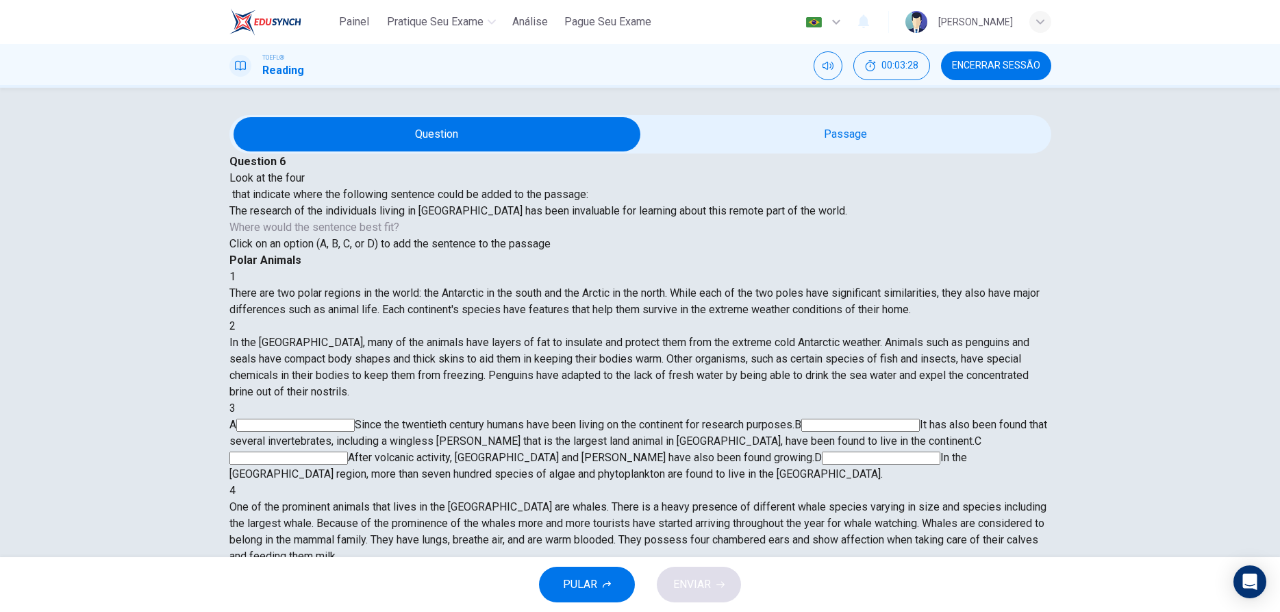
scroll to position [85, 0]
click at [788, 482] on div "4 One of the prominent animals that lives in the Antarctic Region are whales. T…" at bounding box center [640, 523] width 822 height 82
click at [348, 451] on input at bounding box center [288, 457] width 118 height 13
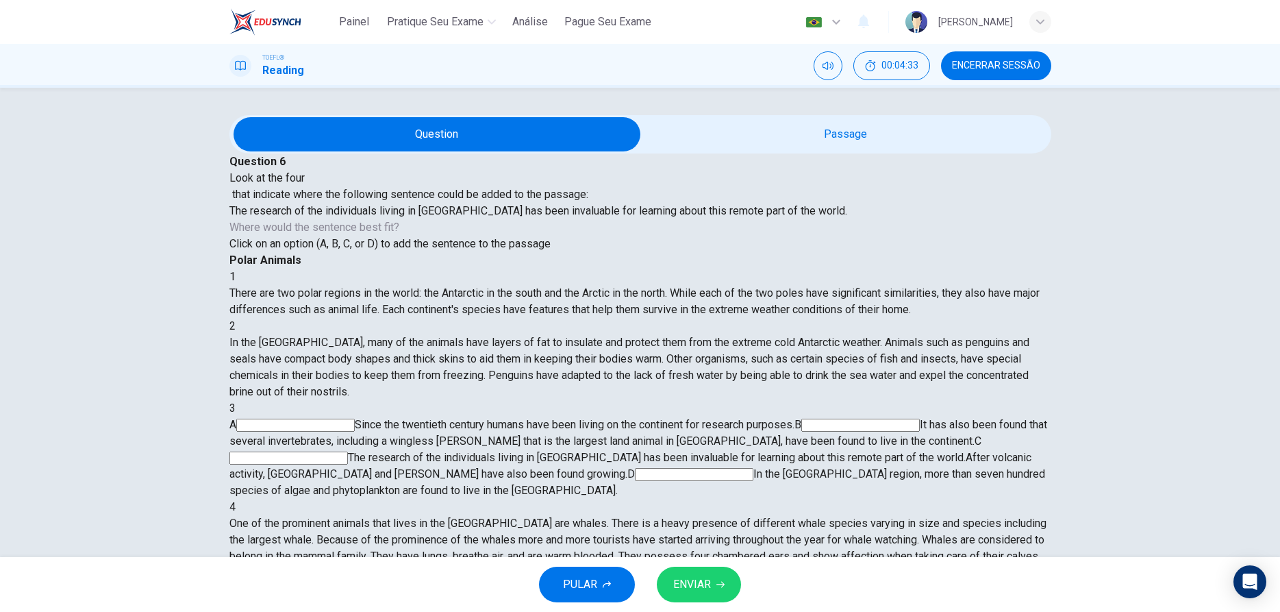
click at [675, 590] on span "ENVIAR" at bounding box center [692, 584] width 38 height 19
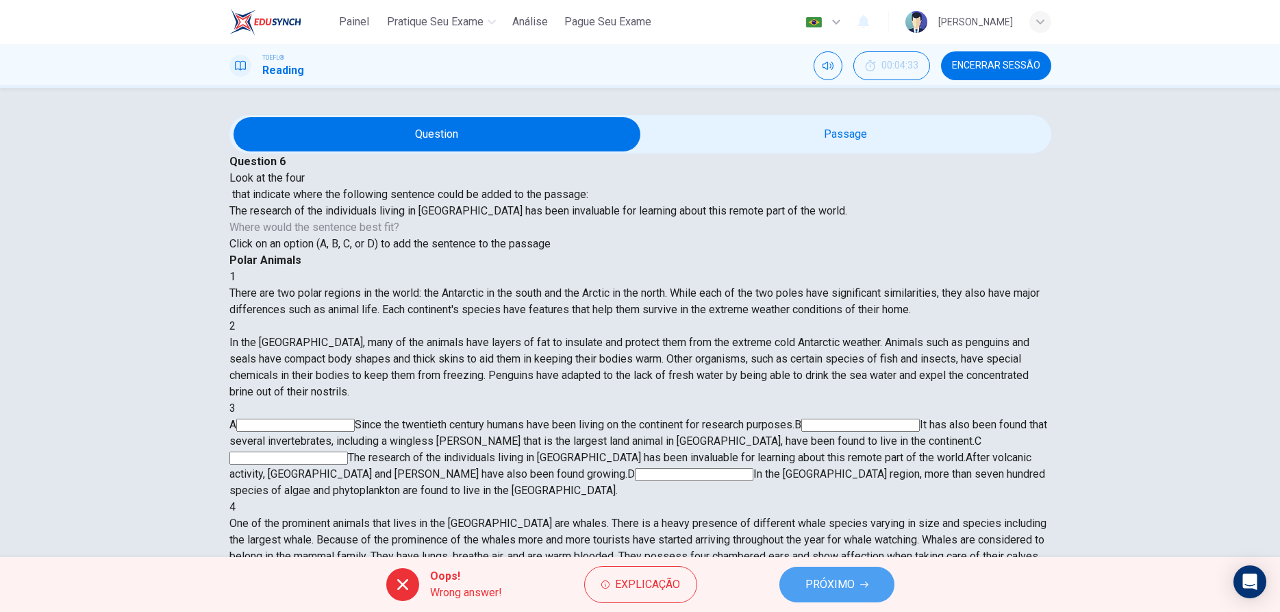
click at [810, 572] on button "PRÓXIMO" at bounding box center [836, 584] width 115 height 36
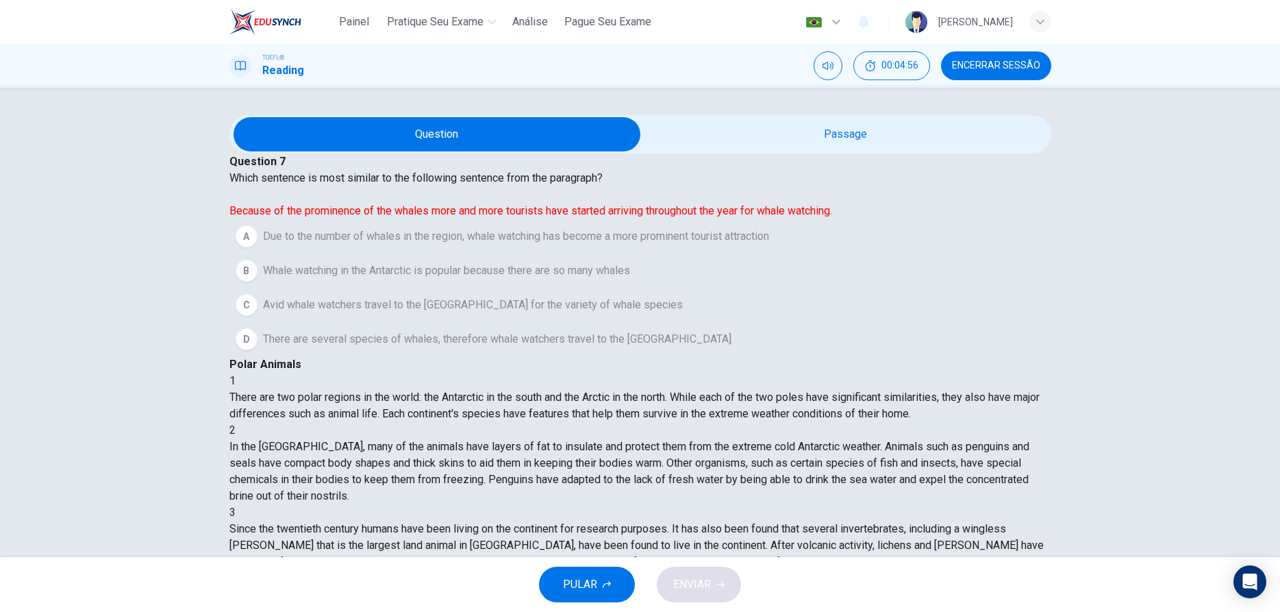
click at [344, 244] on span "Due to the number of whales in the region, whale watching has become a more pro…" at bounding box center [516, 236] width 506 height 16
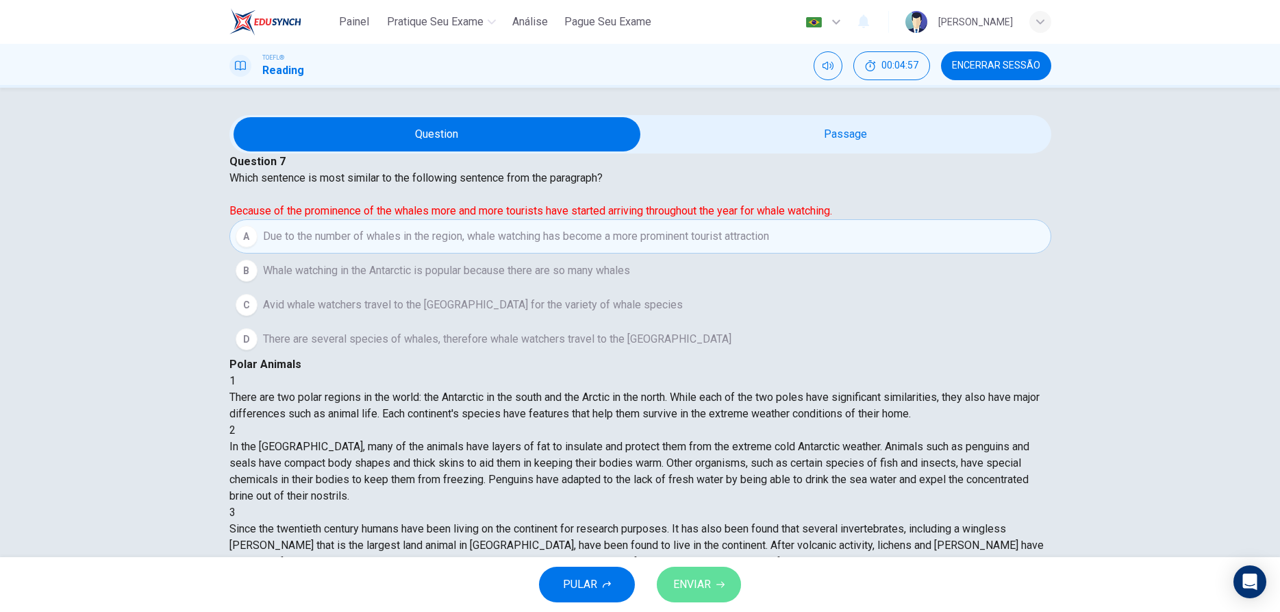
click at [702, 596] on button "ENVIAR" at bounding box center [699, 584] width 84 height 36
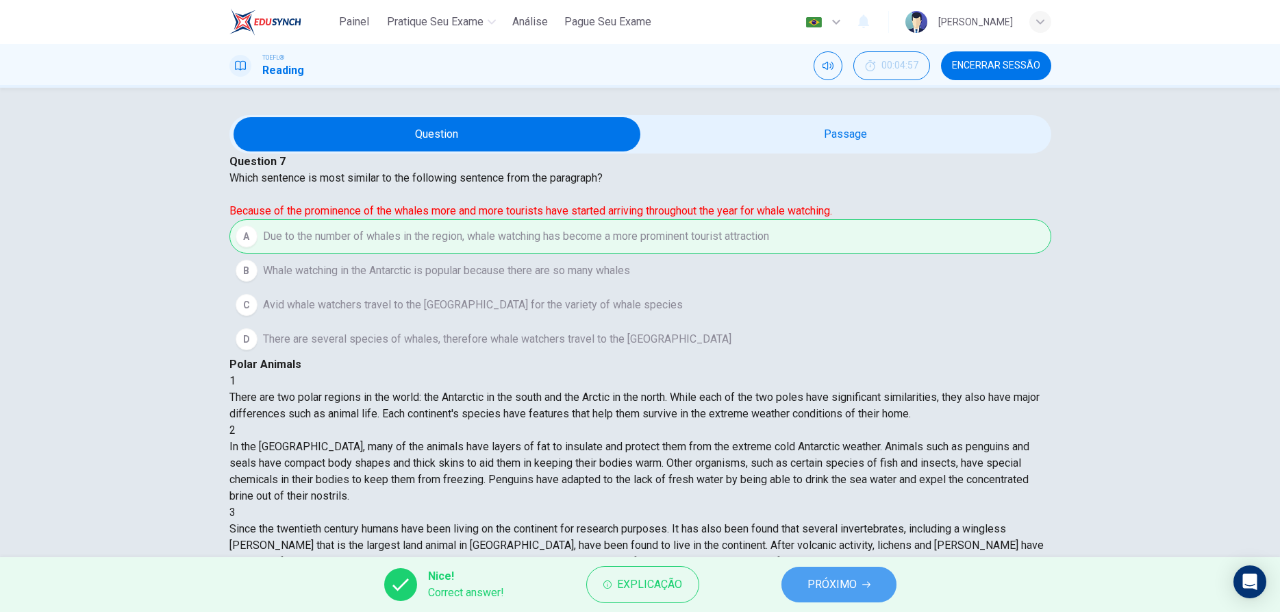
click at [853, 588] on span "PRÓXIMO" at bounding box center [831, 584] width 49 height 19
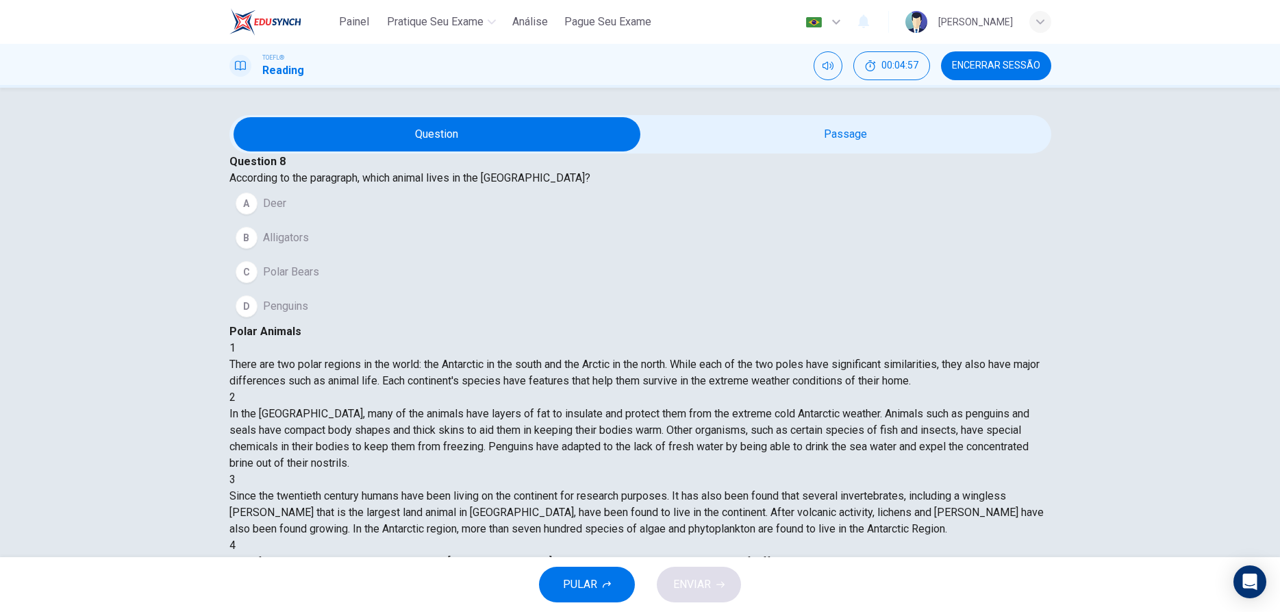
scroll to position [323, 0]
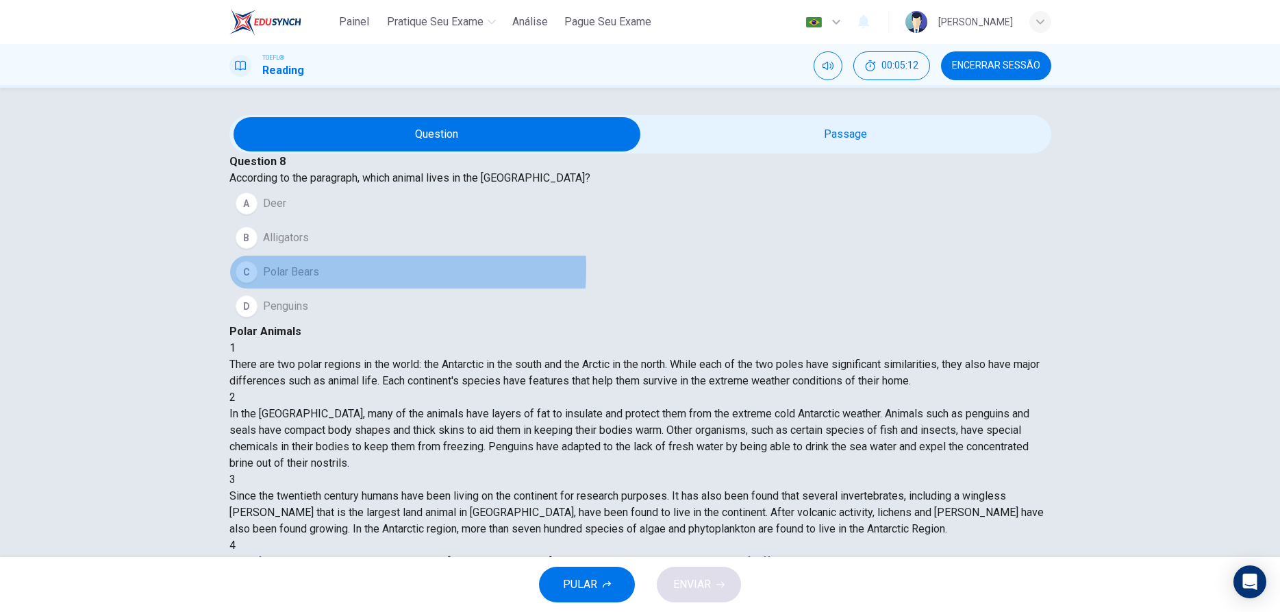
click at [318, 280] on span "Polar Bears" at bounding box center [291, 272] width 56 height 16
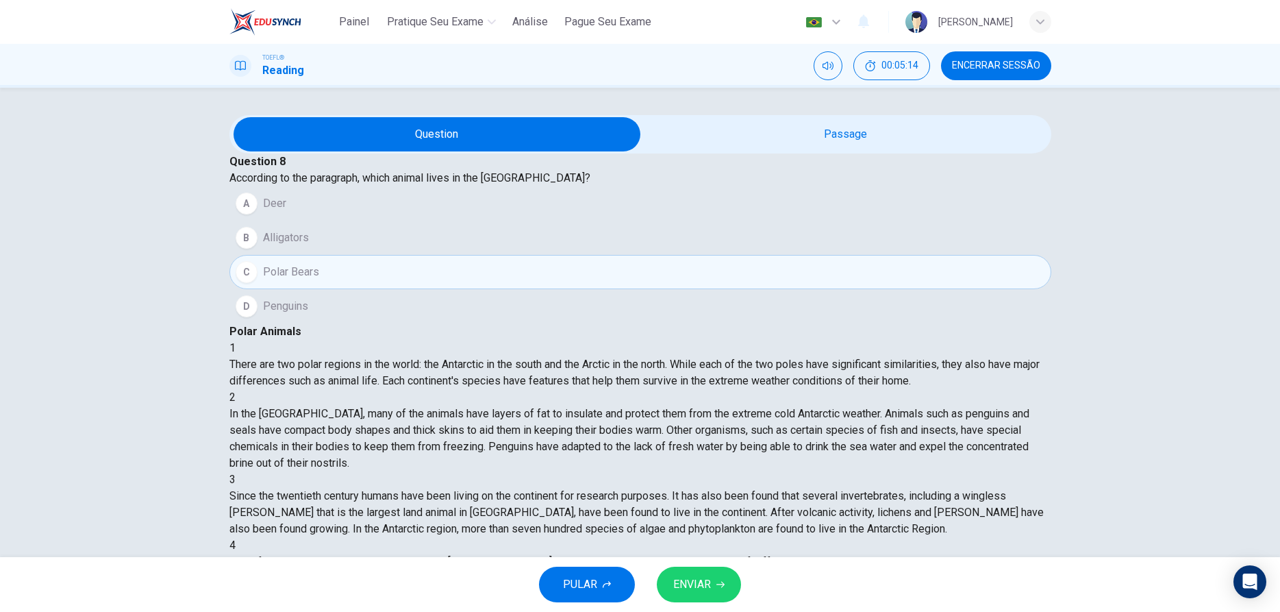
click at [708, 567] on button "ENVIAR" at bounding box center [699, 584] width 84 height 36
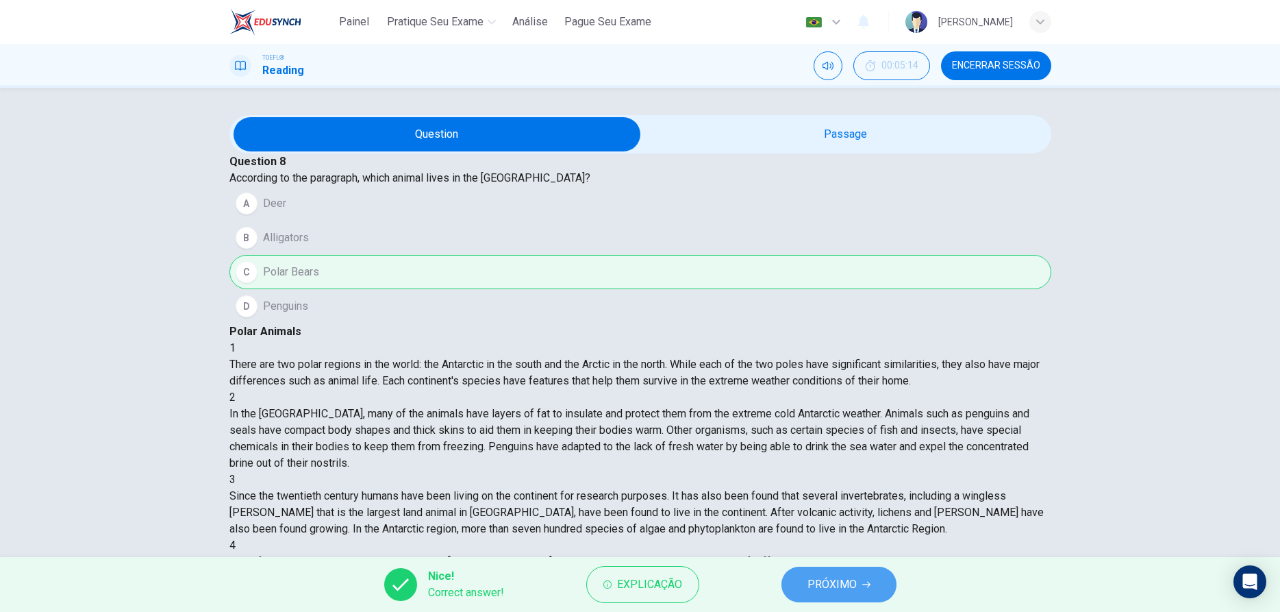
click at [843, 590] on span "PRÓXIMO" at bounding box center [831, 584] width 49 height 19
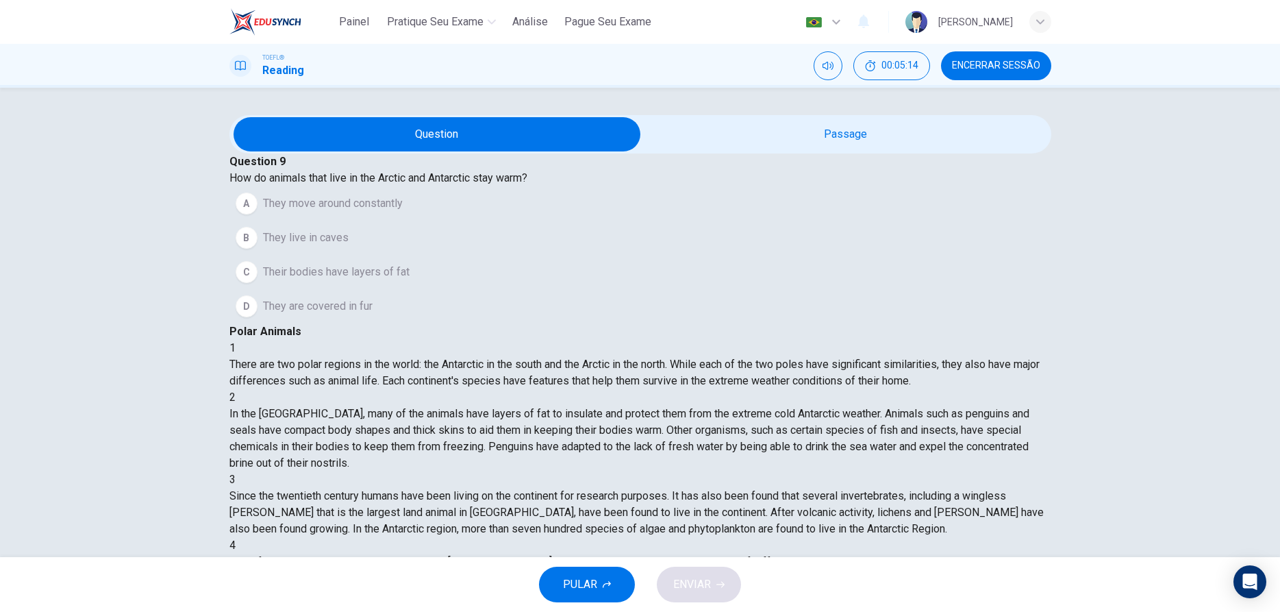
scroll to position [85, 0]
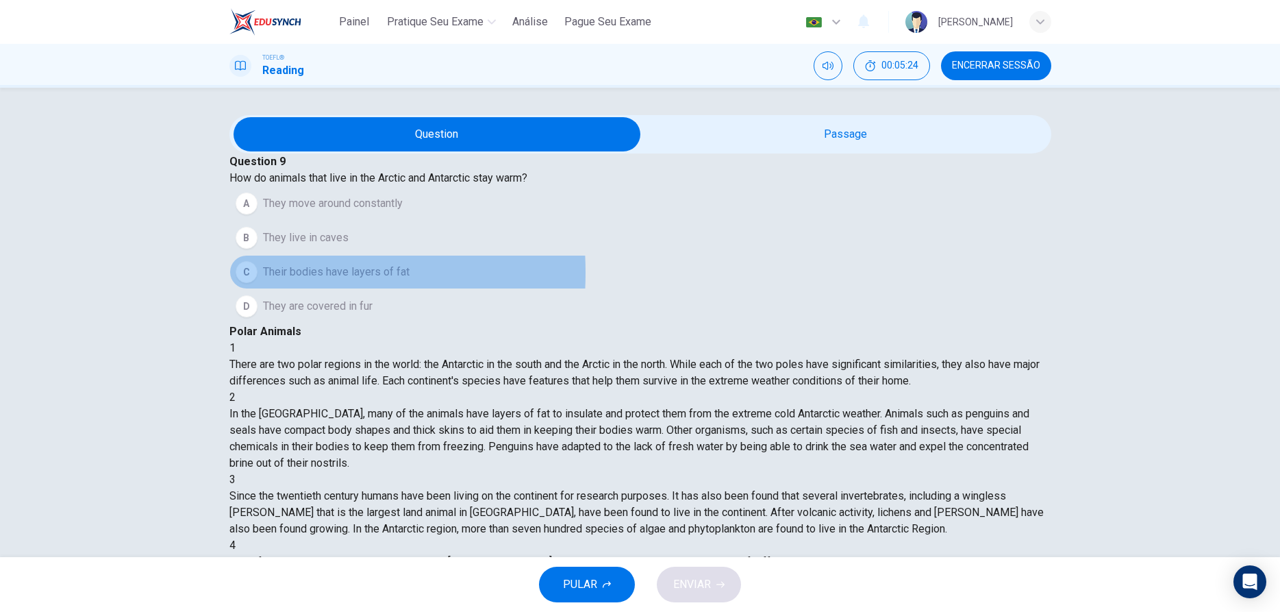
click at [257, 283] on div "C" at bounding box center [247, 272] width 22 height 22
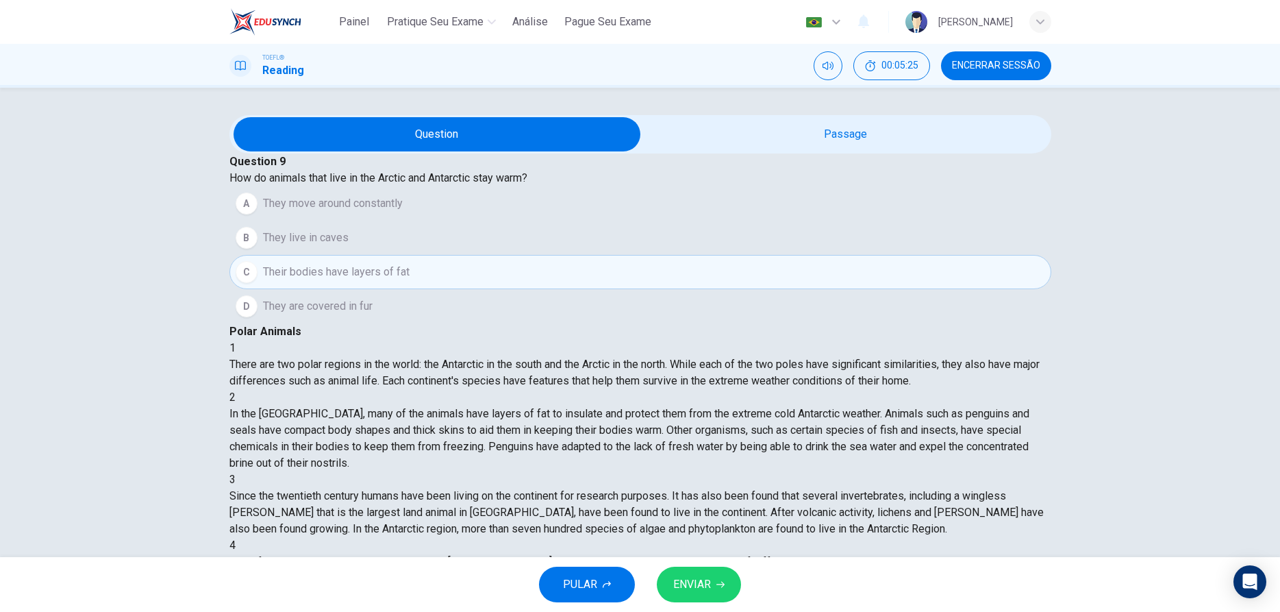
click at [705, 579] on span "ENVIAR" at bounding box center [692, 584] width 38 height 19
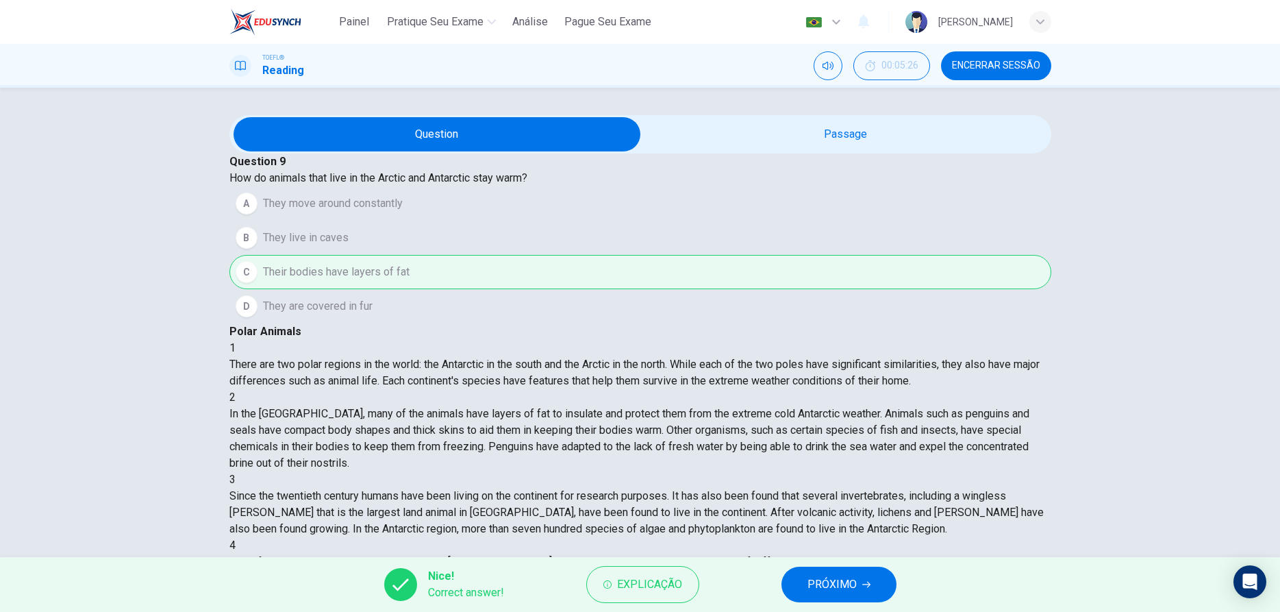
click at [836, 596] on button "PRÓXIMO" at bounding box center [838, 584] width 115 height 36
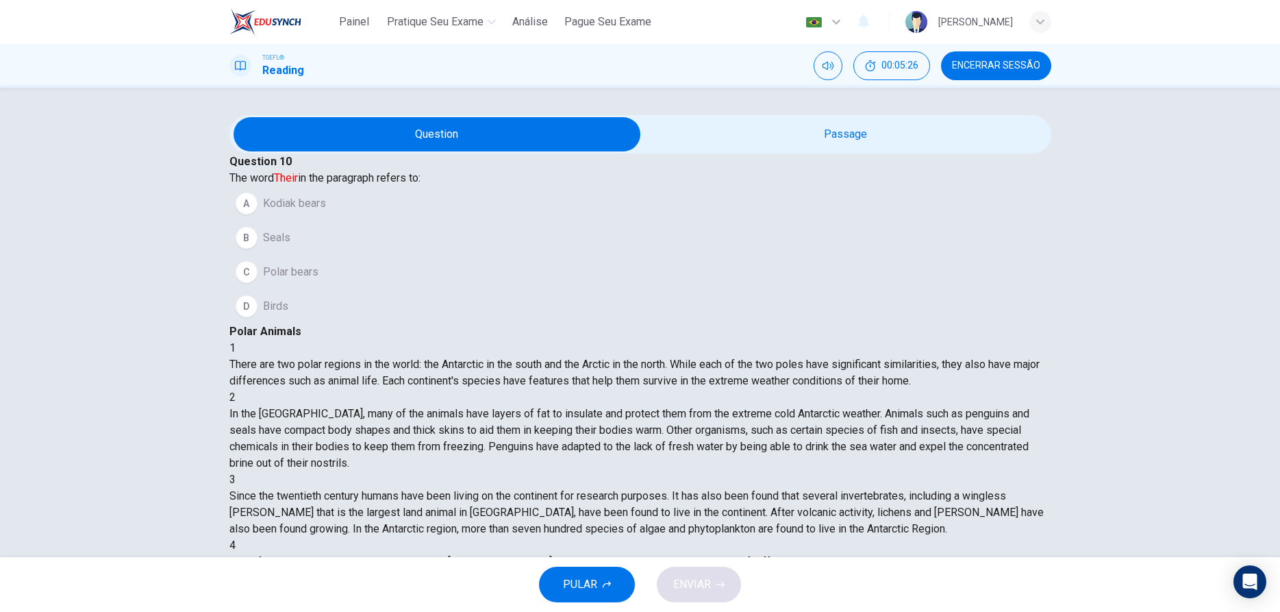
scroll to position [407, 0]
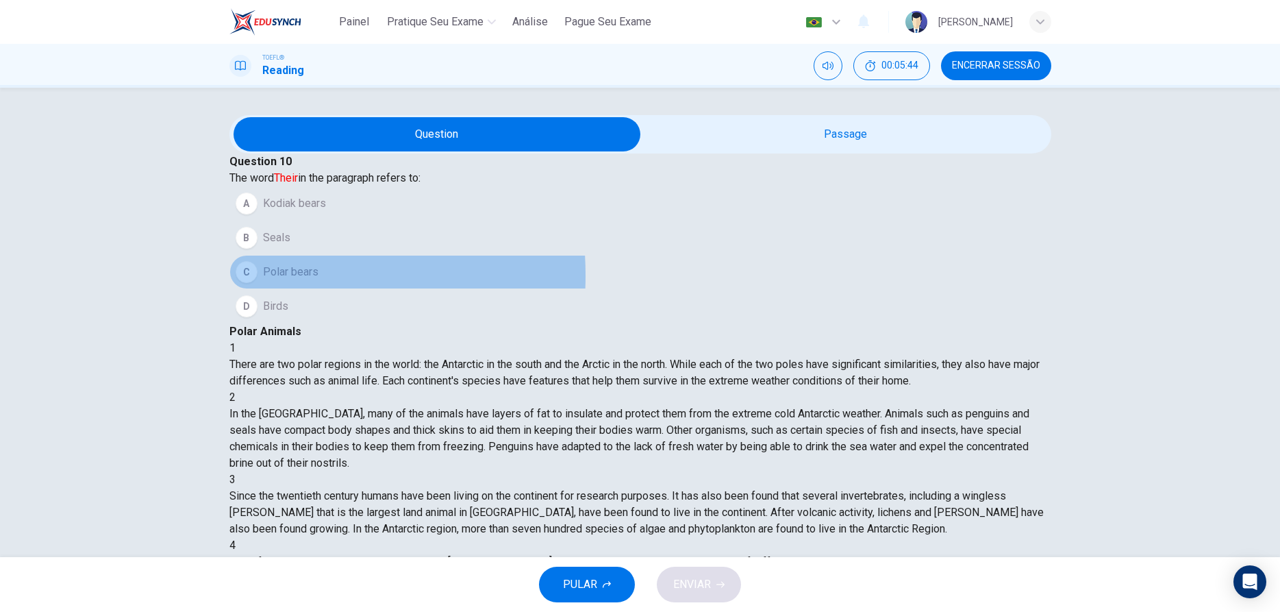
click at [257, 283] on div "C" at bounding box center [247, 272] width 22 height 22
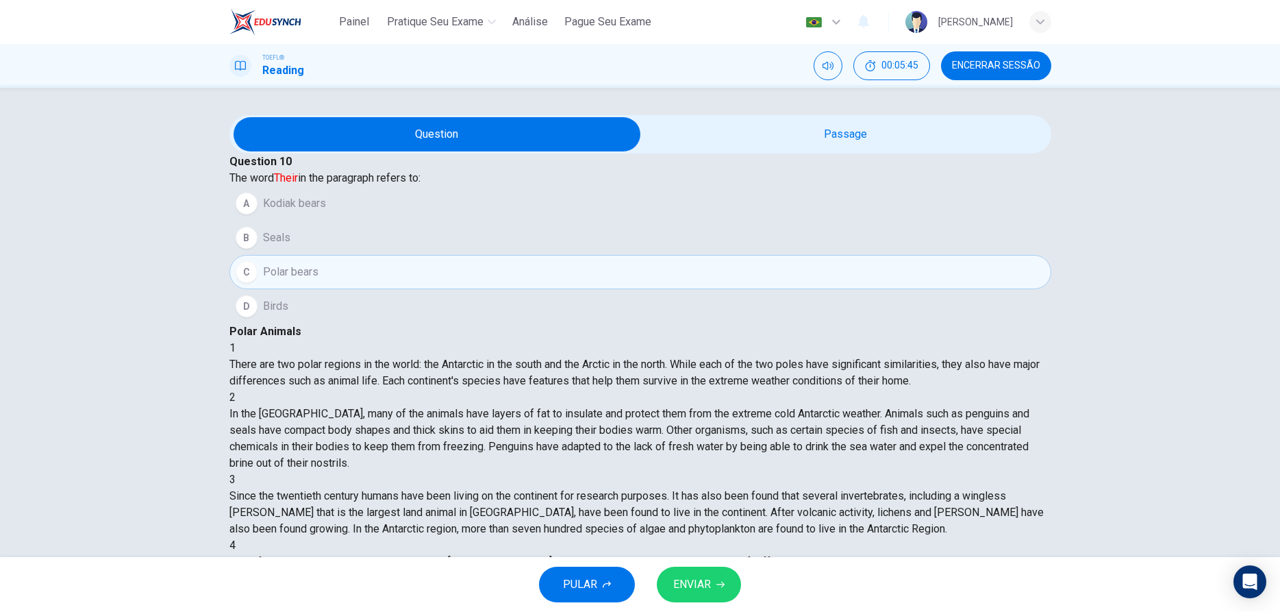
click at [688, 590] on span "ENVIAR" at bounding box center [692, 584] width 38 height 19
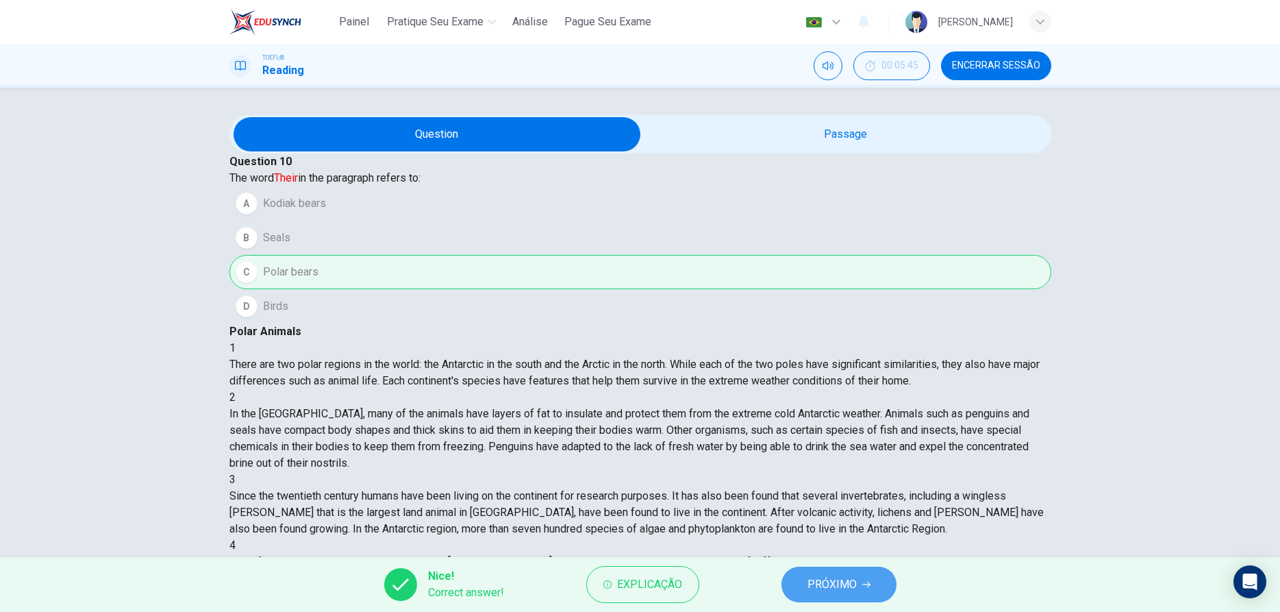
click at [851, 584] on span "PRÓXIMO" at bounding box center [831, 584] width 49 height 19
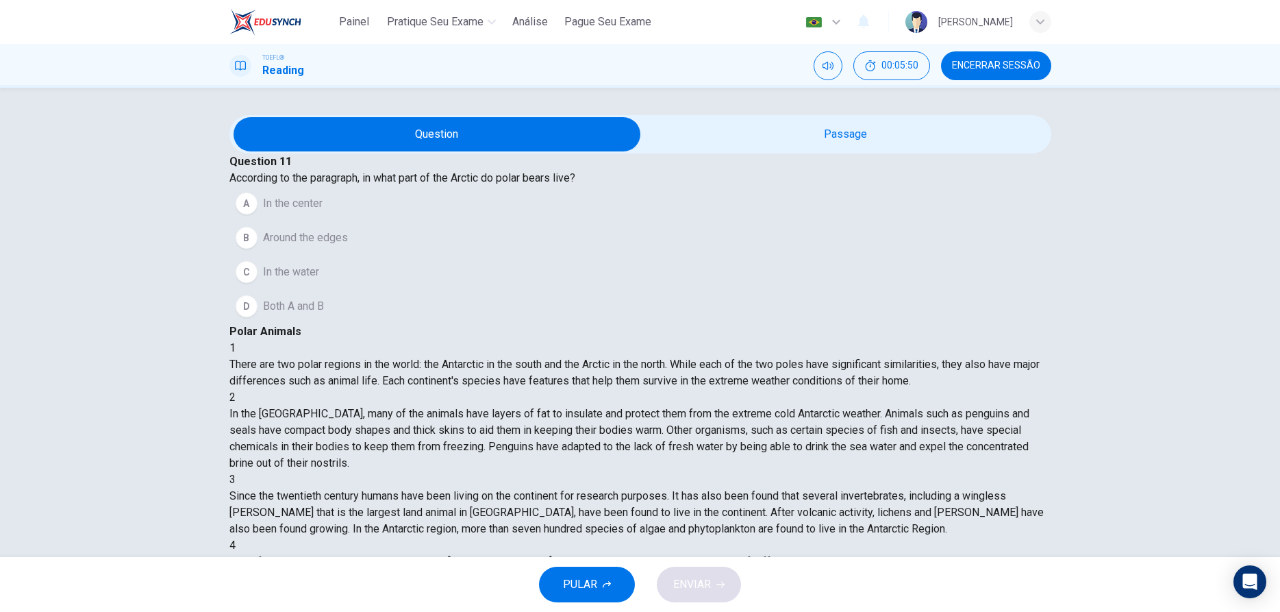
scroll to position [62, 0]
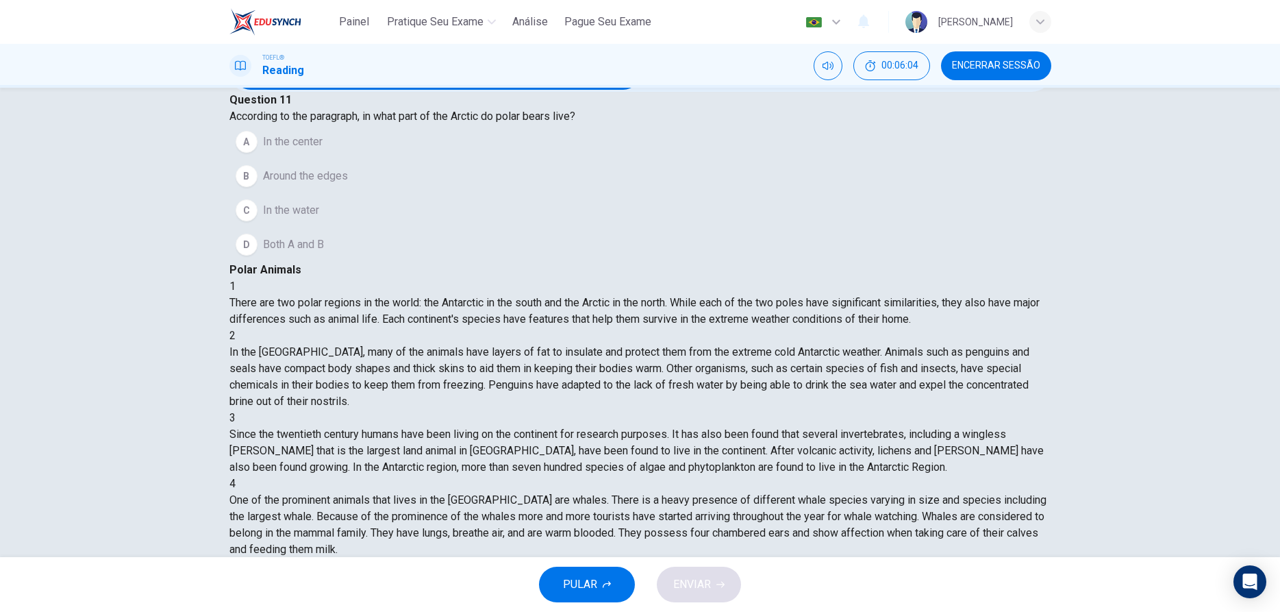
click at [257, 187] on div "B" at bounding box center [247, 176] width 22 height 22
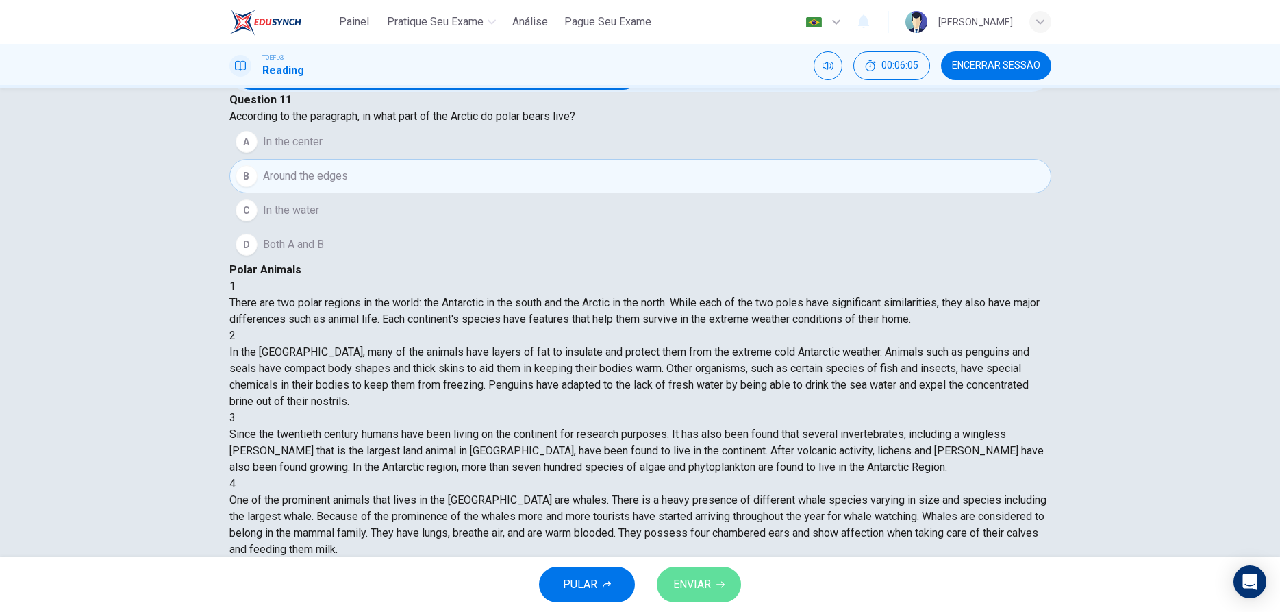
click at [719, 592] on button "ENVIAR" at bounding box center [699, 584] width 84 height 36
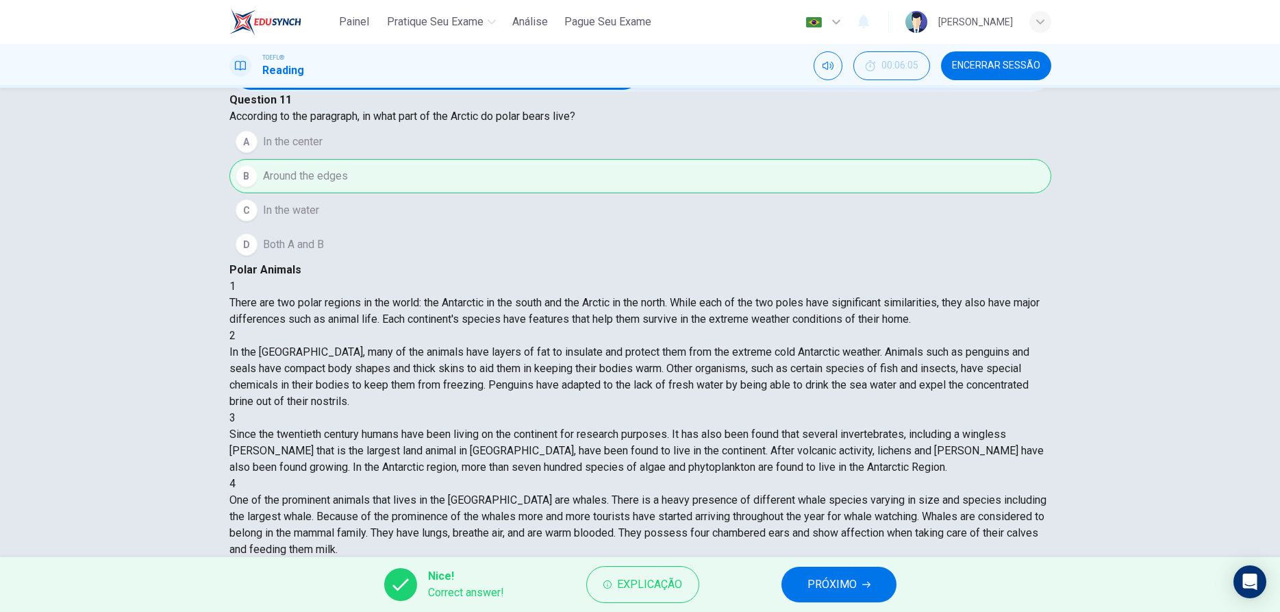
click at [862, 586] on icon "button" at bounding box center [866, 584] width 8 height 8
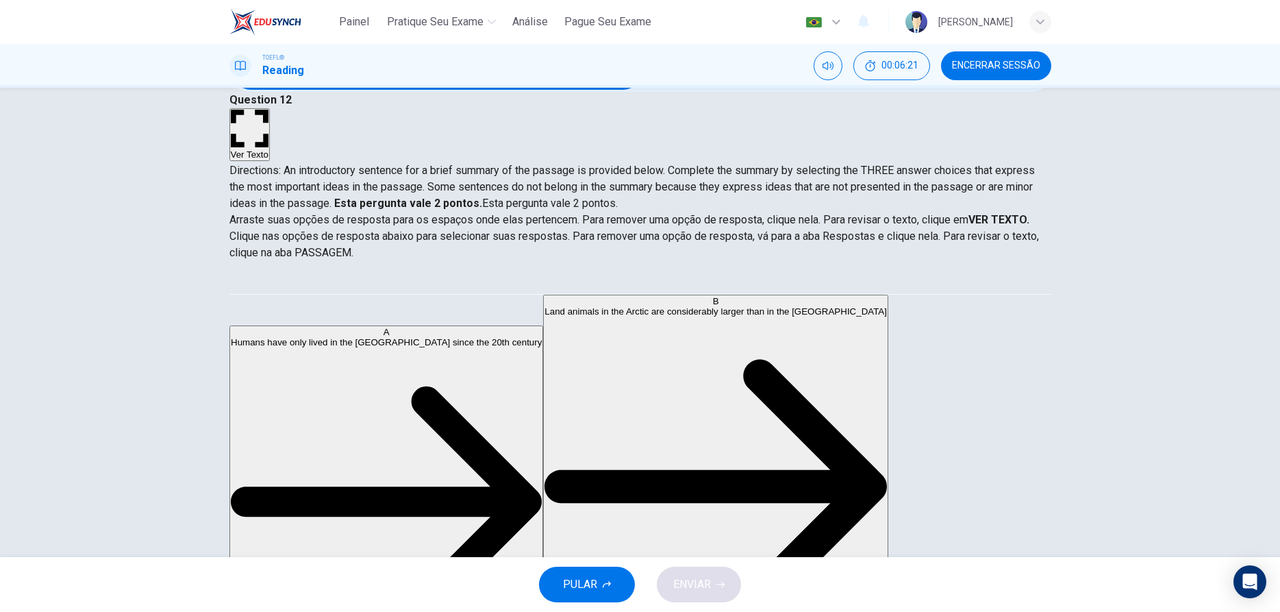
scroll to position [0, 0]
drag, startPoint x: 353, startPoint y: 321, endPoint x: 714, endPoint y: 476, distance: 392.7
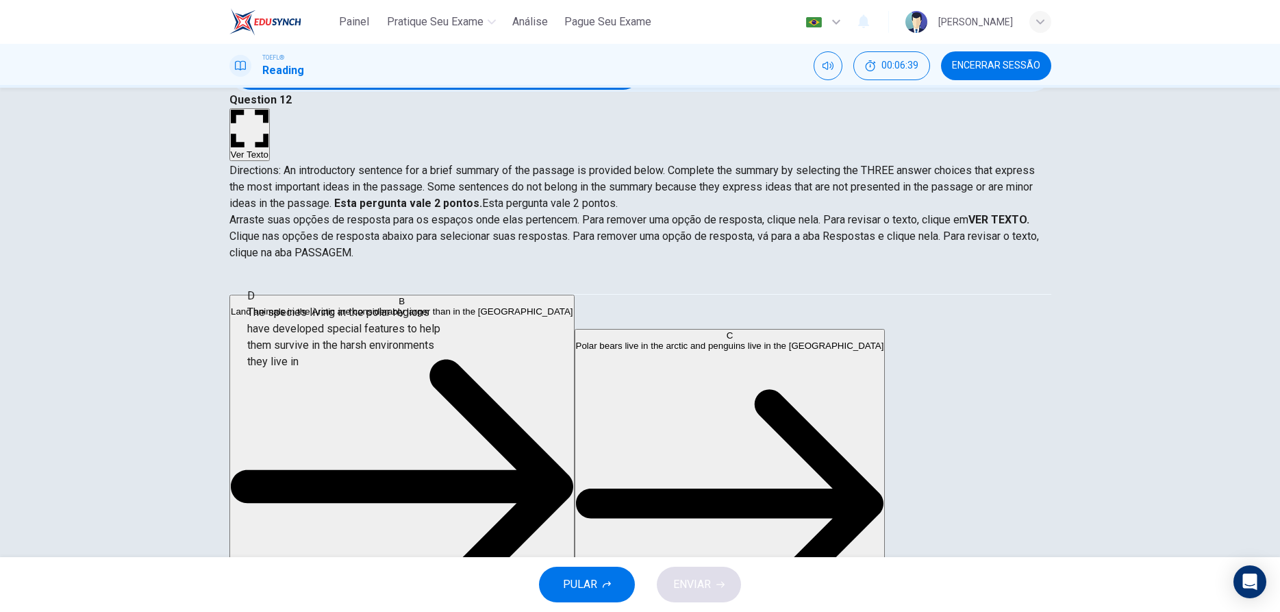
scroll to position [71, 0]
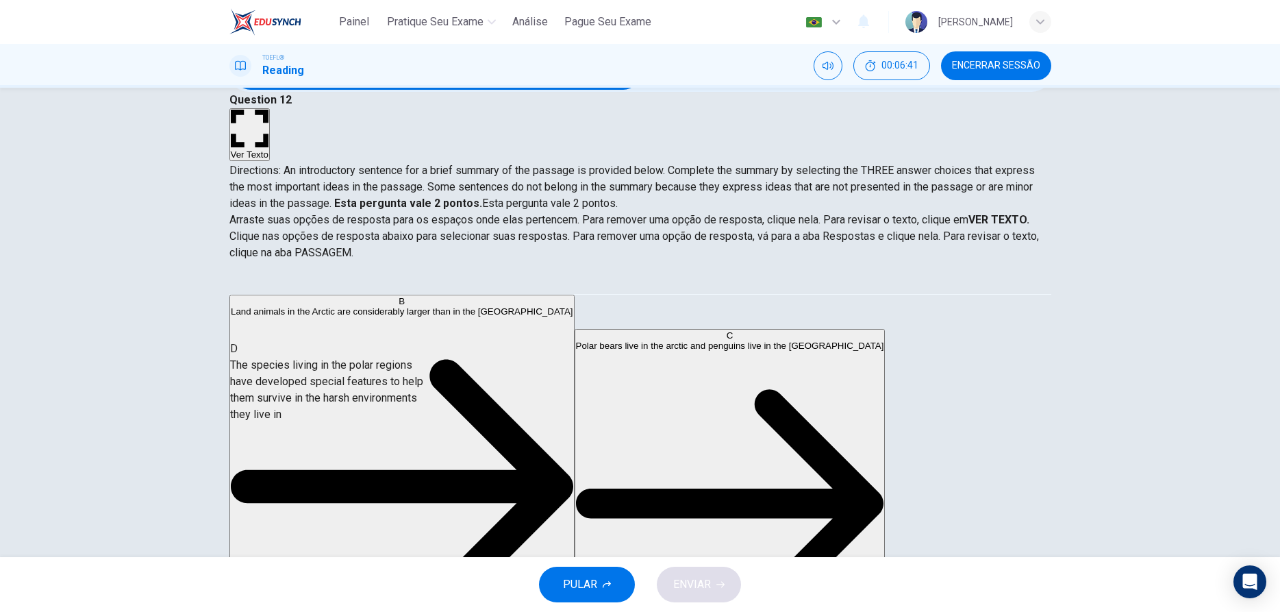
drag, startPoint x: 345, startPoint y: 424, endPoint x: 355, endPoint y: 418, distance: 12.0
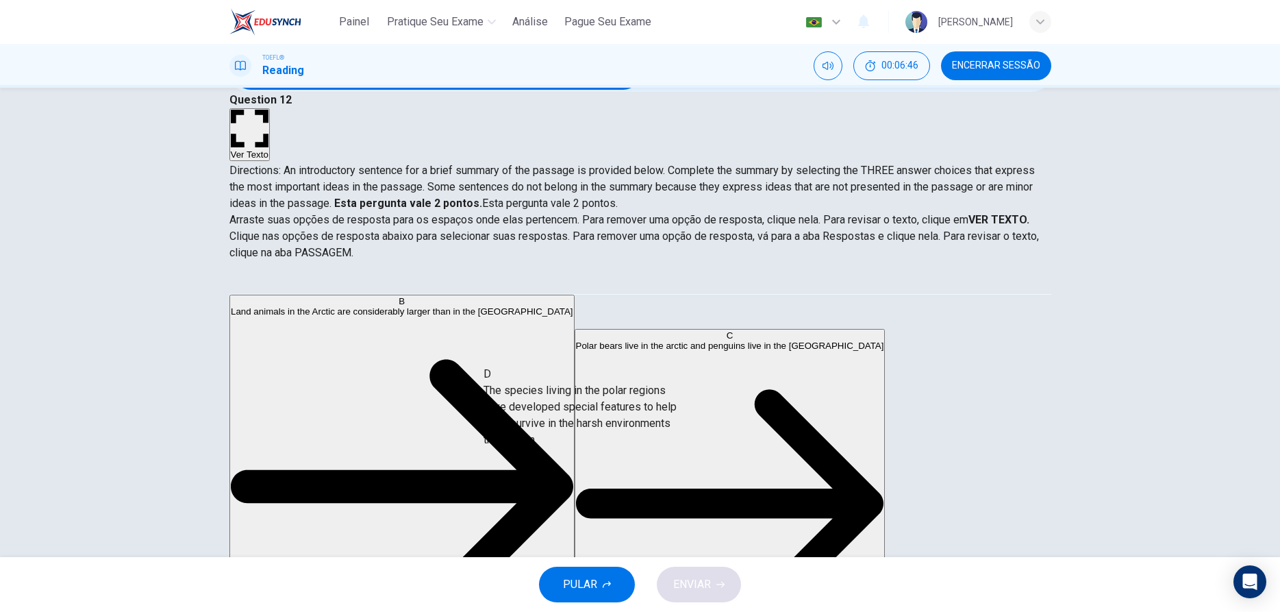
drag, startPoint x: 381, startPoint y: 357, endPoint x: 630, endPoint y: 445, distance: 263.6
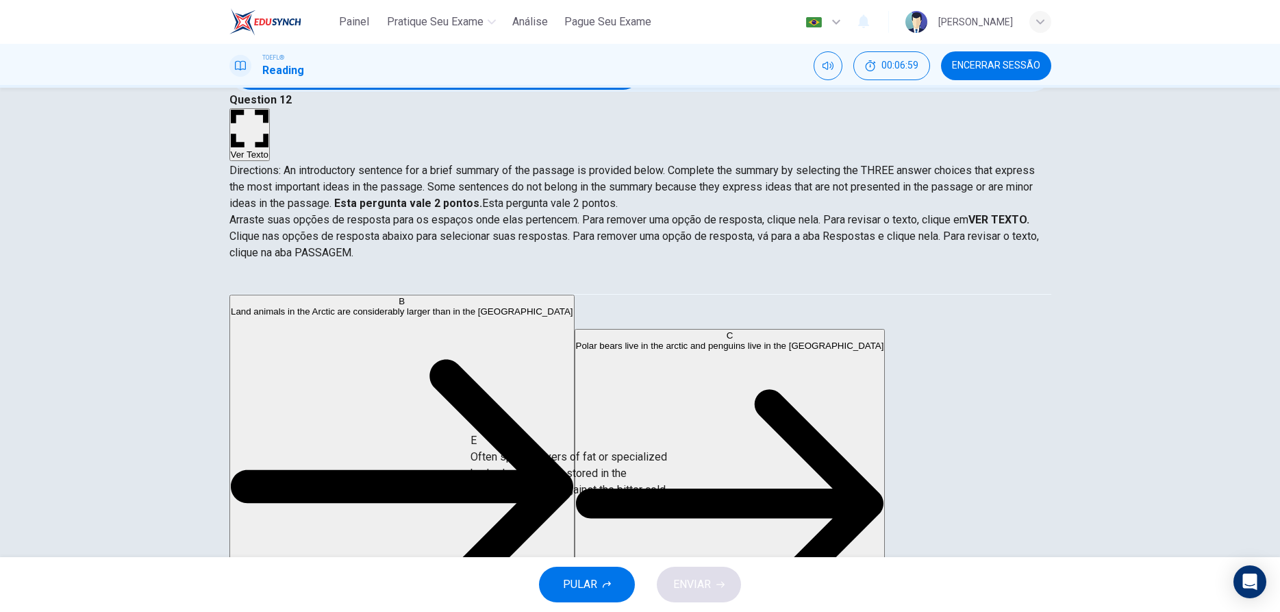
scroll to position [20, 0]
drag, startPoint x: 367, startPoint y: 365, endPoint x: 645, endPoint y: 487, distance: 303.6
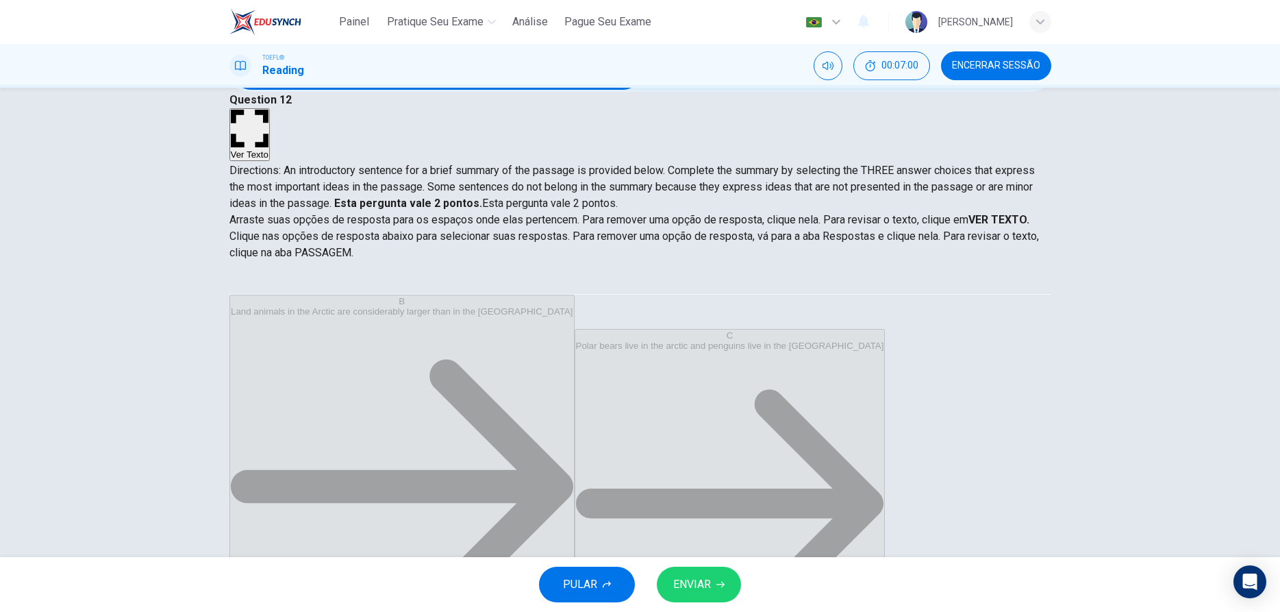
scroll to position [41, 0]
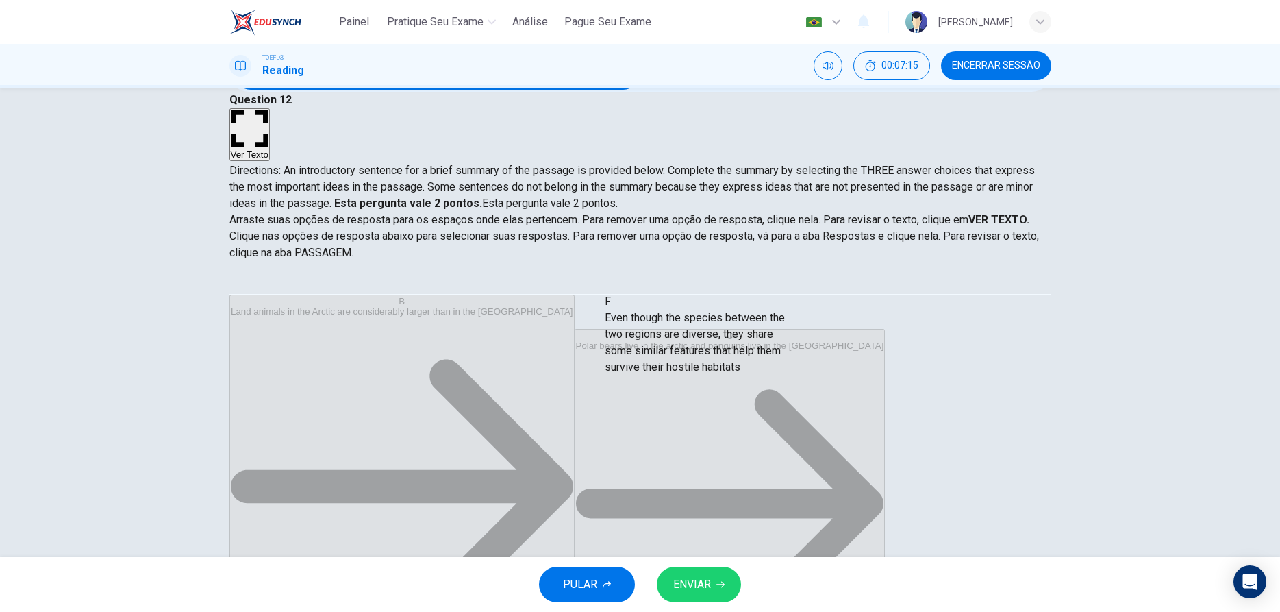
drag, startPoint x: 347, startPoint y: 458, endPoint x: 719, endPoint y: 342, distance: 390.1
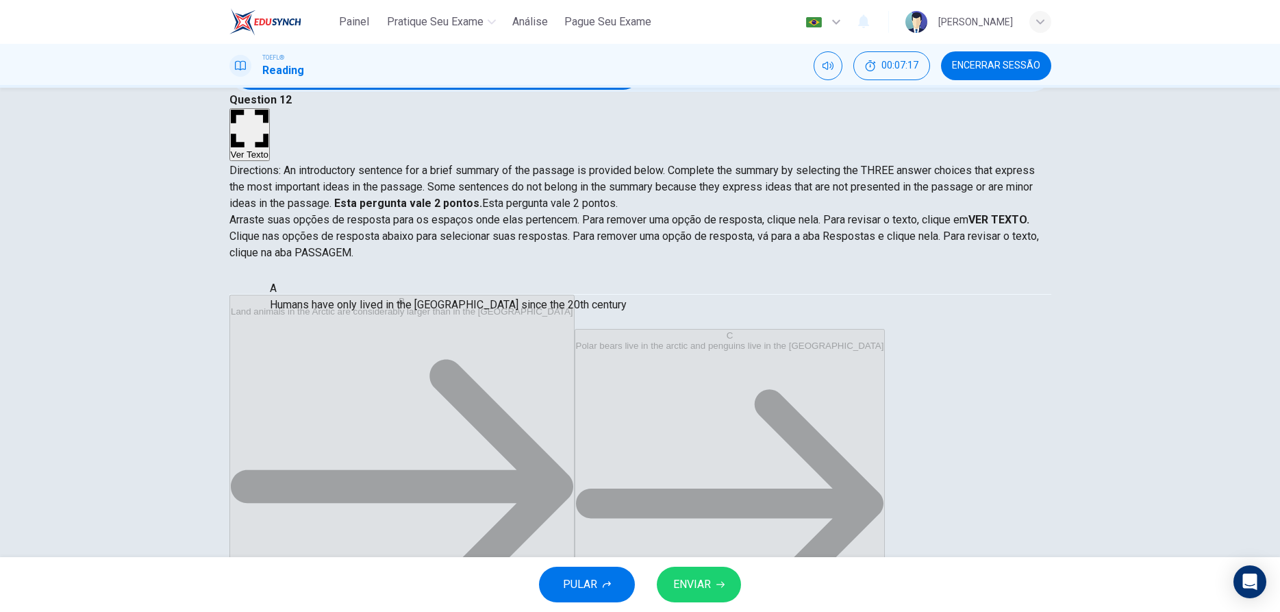
scroll to position [0, 0]
drag, startPoint x: 551, startPoint y: 327, endPoint x: 248, endPoint y: 290, distance: 305.5
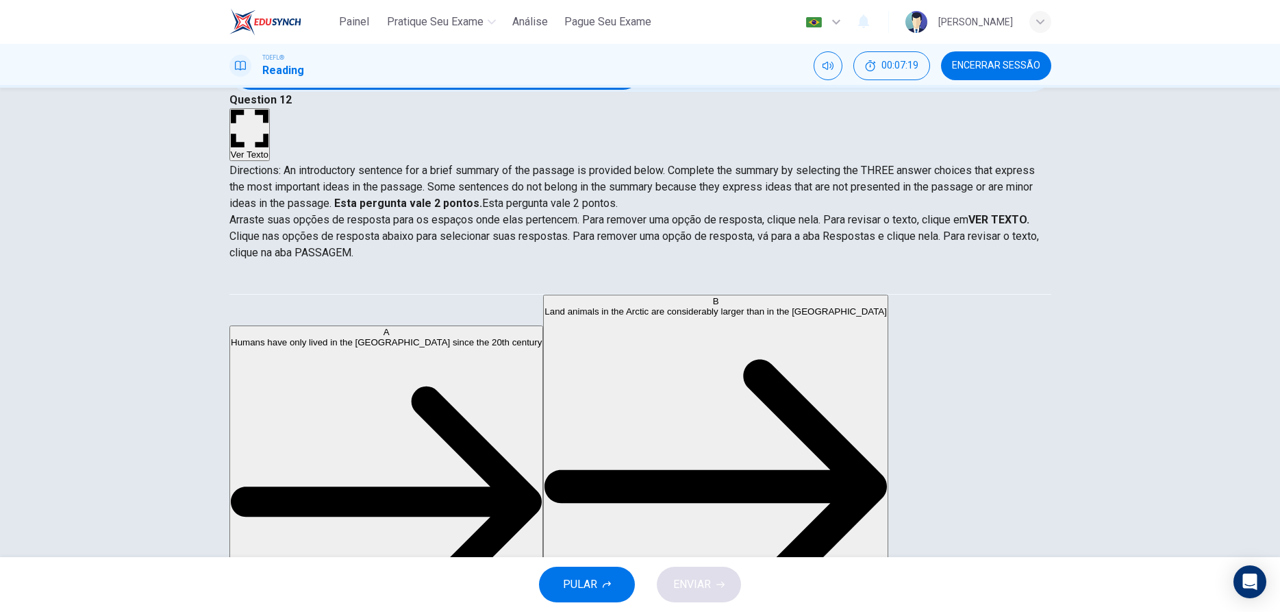
scroll to position [107, 0]
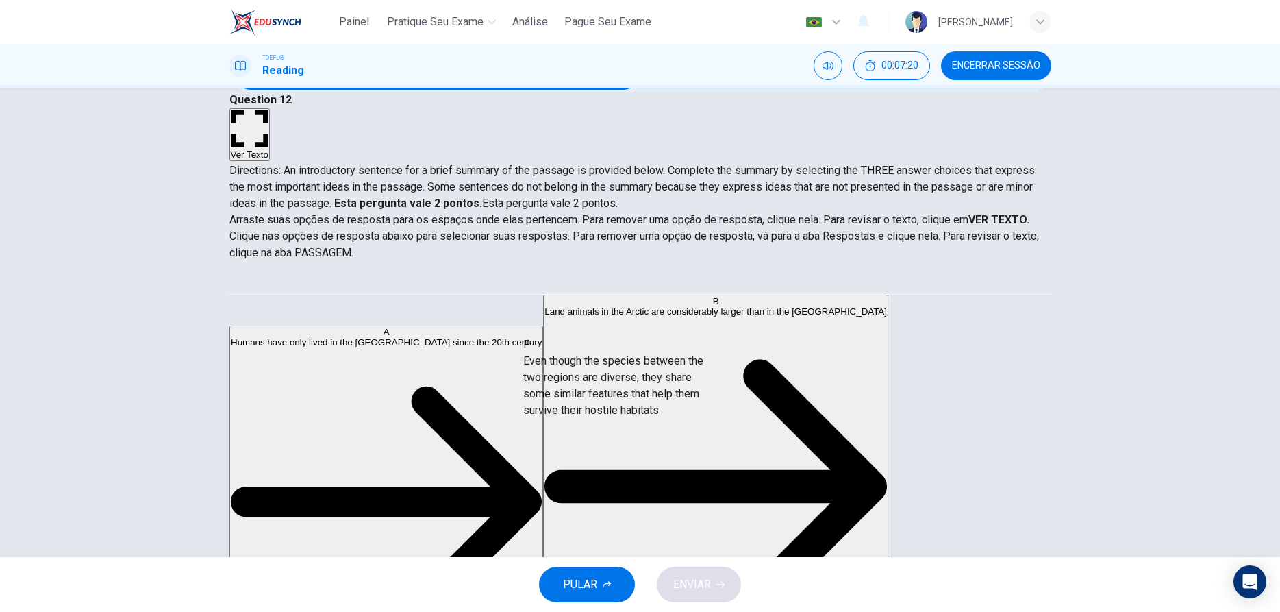
drag, startPoint x: 364, startPoint y: 449, endPoint x: 677, endPoint y: 420, distance: 314.9
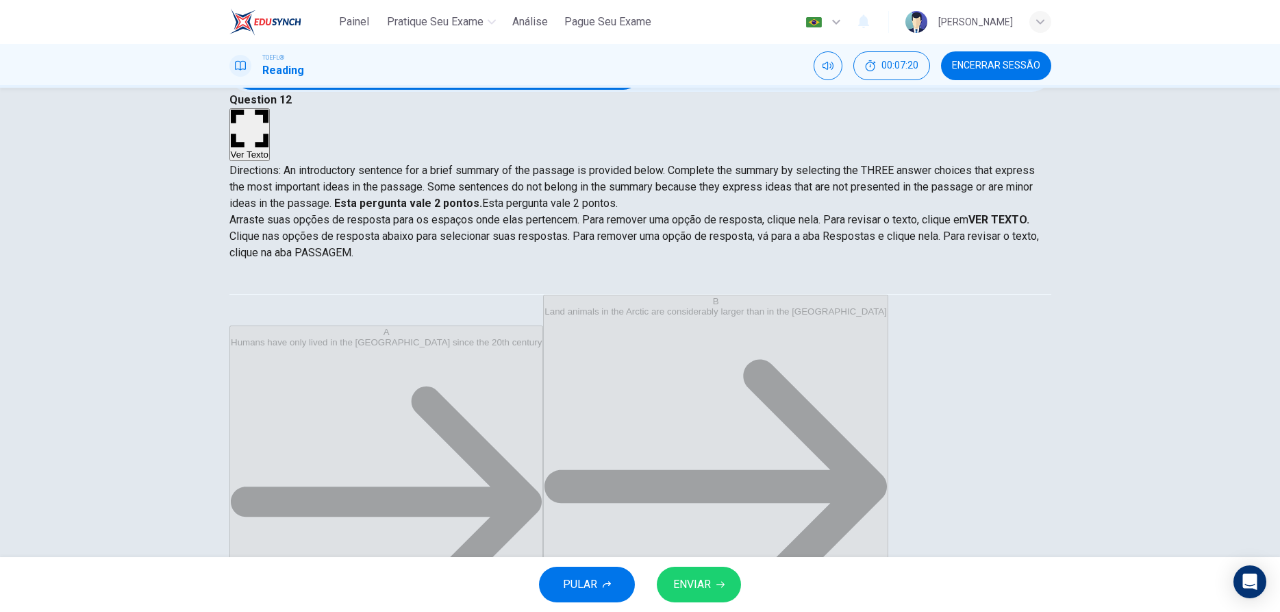
scroll to position [0, 0]
click at [705, 571] on button "ENVIAR" at bounding box center [699, 584] width 84 height 36
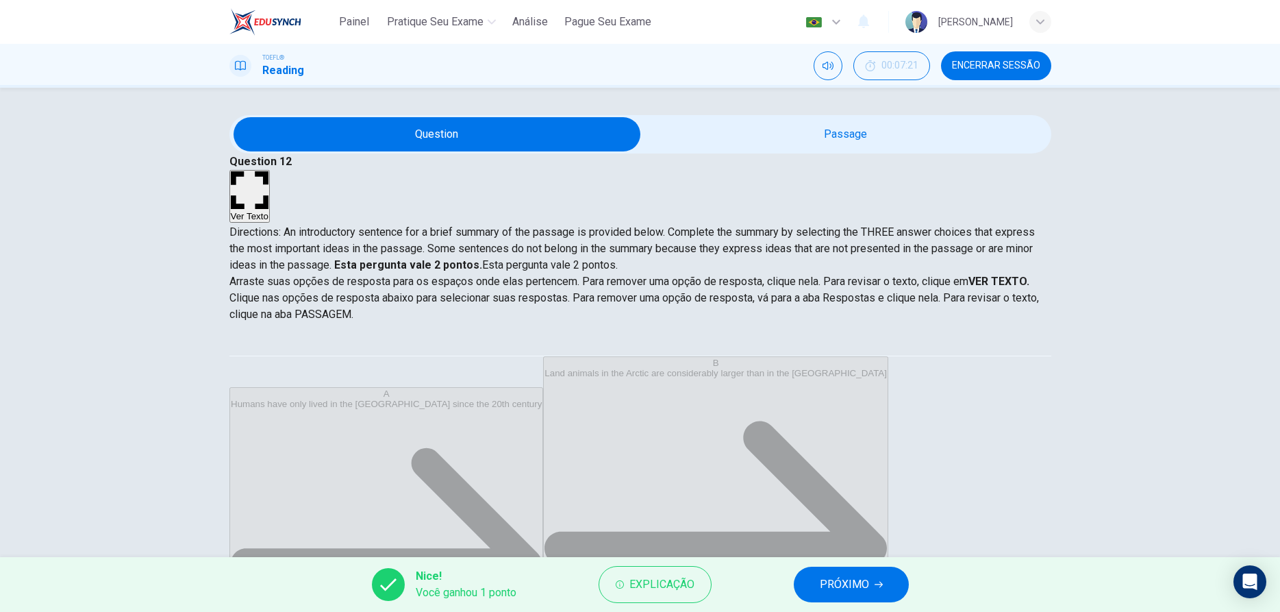
click at [831, 585] on span "PRÓXIMO" at bounding box center [844, 584] width 49 height 19
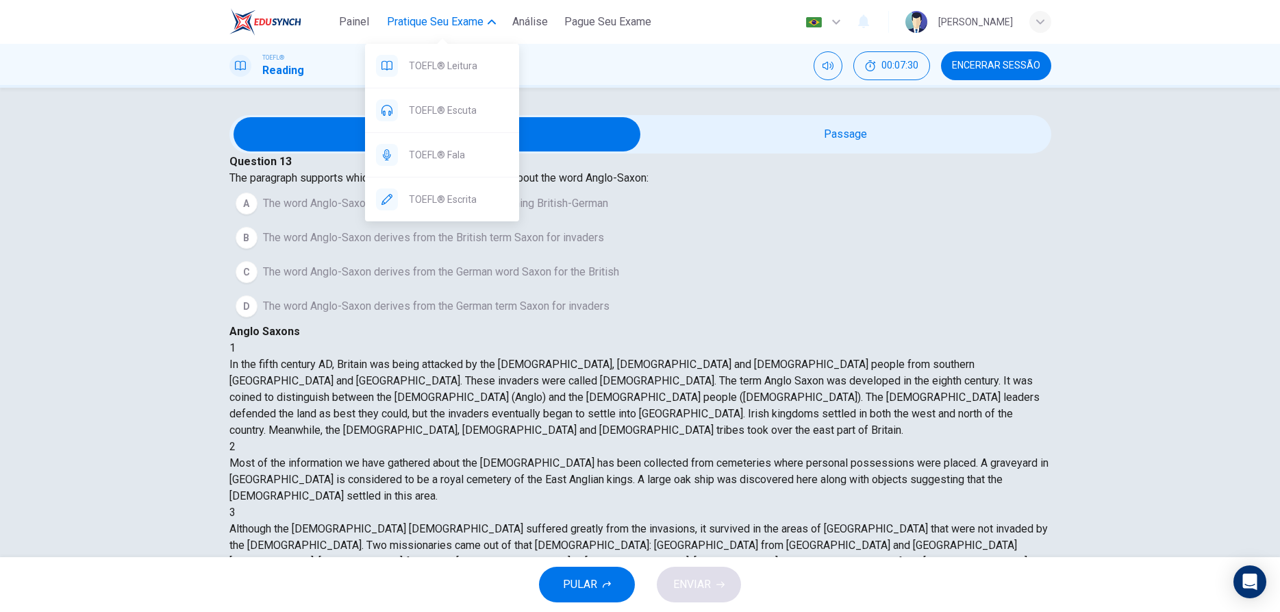
click at [416, 20] on span "Pratique seu exame" at bounding box center [435, 22] width 97 height 16
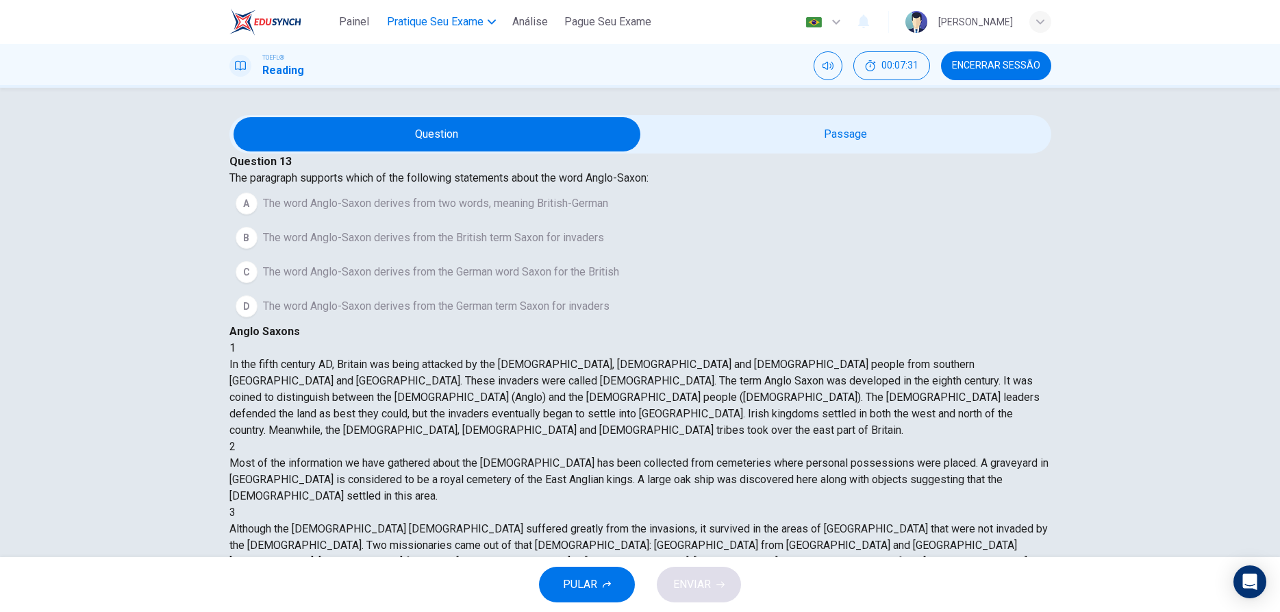
click at [416, 20] on span "Pratique seu exame" at bounding box center [435, 22] width 97 height 16
